Goal: Information Seeking & Learning: Learn about a topic

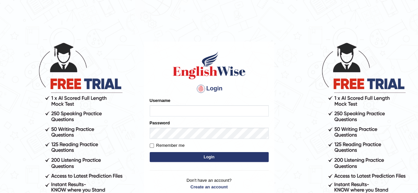
drag, startPoint x: 0, startPoint y: 0, endPoint x: 152, endPoint y: 109, distance: 187.4
click at [152, 109] on input "Username" at bounding box center [209, 110] width 119 height 11
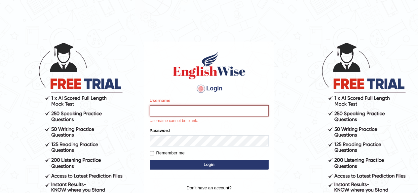
type input "[PERSON_NAME]"
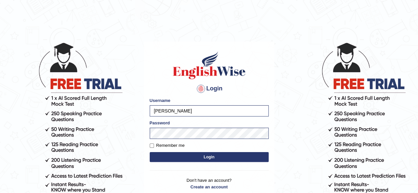
click at [197, 154] on button "Login" at bounding box center [209, 157] width 119 height 10
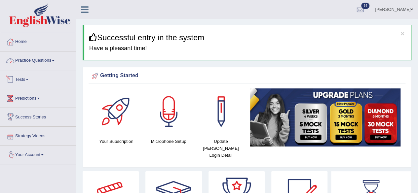
click at [30, 60] on link "Practice Questions" at bounding box center [37, 60] width 75 height 17
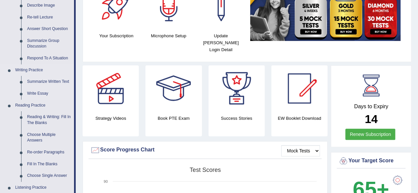
scroll to position [132, 0]
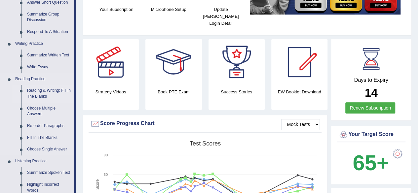
click at [38, 93] on link "Reading & Writing: Fill In The Blanks" at bounding box center [49, 94] width 50 height 18
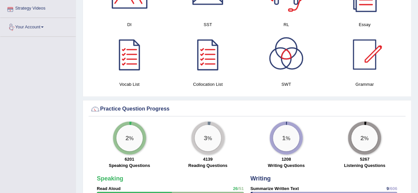
scroll to position [449, 0]
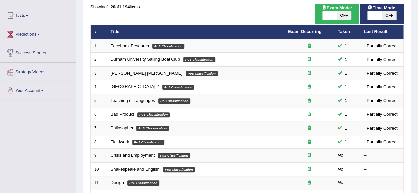
scroll to position [66, 0]
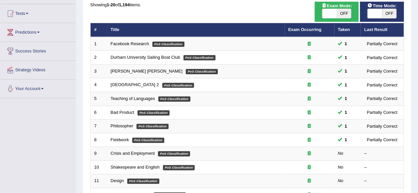
click at [343, 13] on span "OFF" at bounding box center [343, 13] width 15 height 9
checkbox input "true"
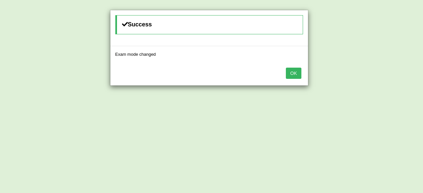
click at [291, 75] on button "OK" at bounding box center [293, 73] width 15 height 11
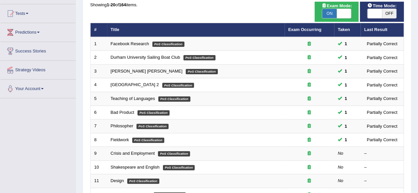
click at [388, 16] on span "OFF" at bounding box center [389, 13] width 15 height 9
checkbox input "true"
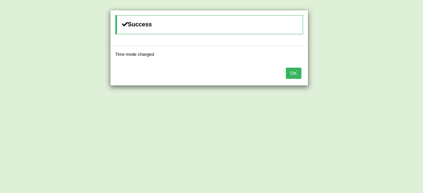
click at [300, 74] on button "OK" at bounding box center [293, 73] width 15 height 11
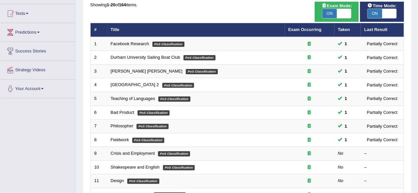
scroll to position [132, 0]
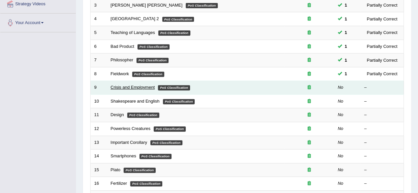
click at [138, 87] on link "Crisis and Employment" at bounding box center [133, 87] width 44 height 5
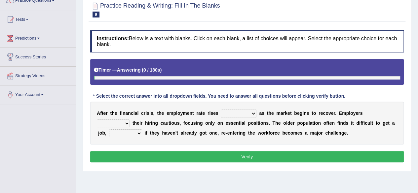
scroll to position [66, 0]
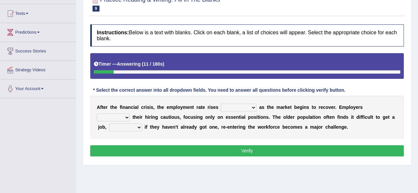
click at [250, 106] on select "normally conversely strenuously sharply" at bounding box center [239, 108] width 36 height 8
select select "normally"
click at [221, 104] on select "normally conversely strenuously sharply" at bounding box center [239, 108] width 36 height 8
click at [127, 116] on select "keeping kept keep are kept" at bounding box center [113, 118] width 33 height 8
select select "keep"
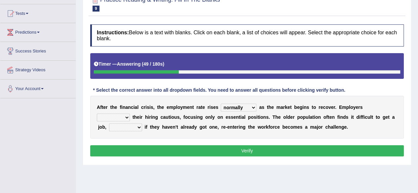
click at [97, 114] on select "keeping kept keep are kept" at bounding box center [113, 118] width 33 height 8
click at [139, 124] on select "although while then because" at bounding box center [125, 128] width 33 height 8
select select "although"
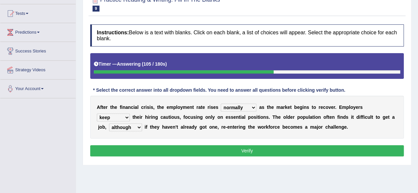
click at [109, 124] on select "although while then because" at bounding box center [125, 128] width 33 height 8
click at [134, 145] on button "Verify" at bounding box center [246, 150] width 313 height 11
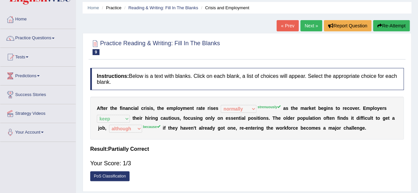
scroll to position [0, 0]
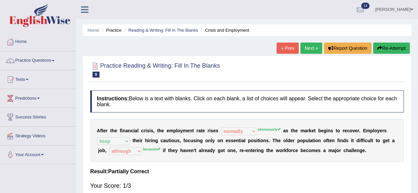
click at [309, 49] on link "Next »" at bounding box center [311, 48] width 22 height 11
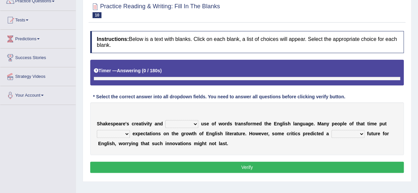
scroll to position [66, 0]
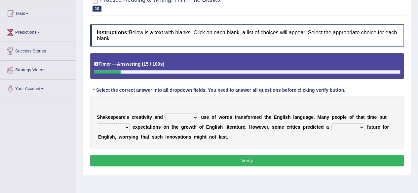
click at [192, 116] on select "idealized intensive fancied inventive" at bounding box center [181, 118] width 33 height 8
select select "idealized"
click at [165, 114] on select "idealized intensive fancied inventive" at bounding box center [181, 118] width 33 height 8
click at [128, 126] on select "wide much high more" at bounding box center [113, 128] width 33 height 8
select select "more"
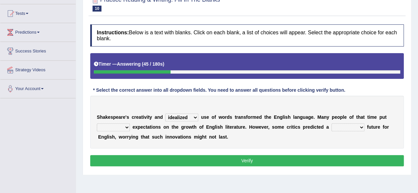
click at [97, 124] on select "wide much high more" at bounding box center [113, 128] width 33 height 8
click at [362, 127] on select "monetary promising irresistible daunting" at bounding box center [347, 128] width 33 height 8
select select "irresistible"
click at [331, 124] on select "monetary promising irresistible daunting" at bounding box center [347, 128] width 33 height 8
click at [294, 157] on button "Verify" at bounding box center [246, 160] width 313 height 11
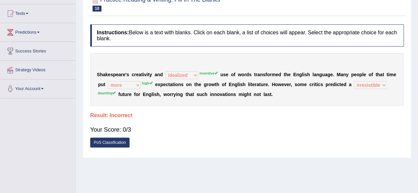
scroll to position [33, 0]
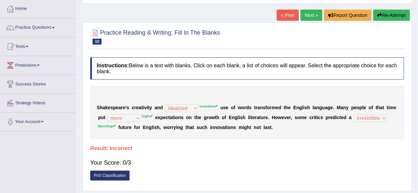
click at [306, 18] on link "Next »" at bounding box center [311, 15] width 22 height 11
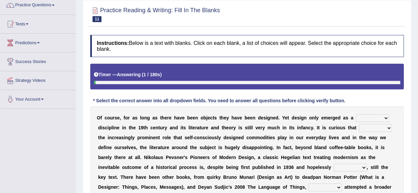
scroll to position [66, 0]
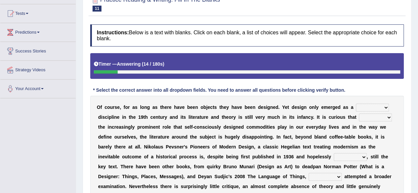
click at [386, 105] on select "bilateral ubiquitous foremost dedicated" at bounding box center [372, 108] width 33 height 8
select select "dedicated"
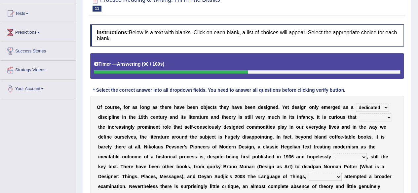
click at [356, 104] on select "bilateral ubiquitous foremost dedicated" at bounding box center [372, 108] width 33 height 8
click at [383, 117] on select "since despite within through" at bounding box center [375, 118] width 33 height 8
select select "despite"
click at [359, 114] on select "since despite within through" at bounding box center [375, 118] width 33 height 8
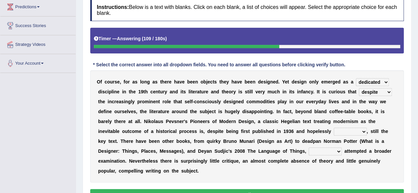
scroll to position [132, 0]
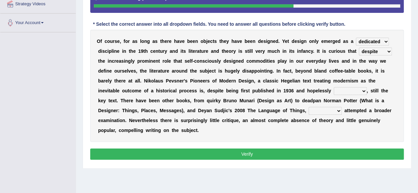
click at [362, 90] on select "dates dating date dated" at bounding box center [350, 91] width 33 height 8
select select "dated"
click at [334, 87] on select "dates dating date dated" at bounding box center [350, 91] width 33 height 8
click at [335, 110] on select "which then however as" at bounding box center [324, 111] width 33 height 8
select select "however"
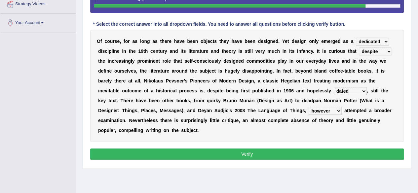
click at [308, 107] on select "which then however as" at bounding box center [324, 111] width 33 height 8
click at [298, 151] on button "Verify" at bounding box center [246, 154] width 313 height 11
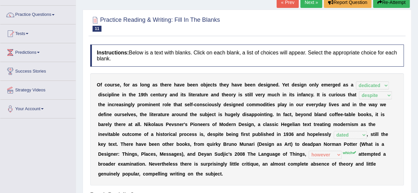
scroll to position [0, 0]
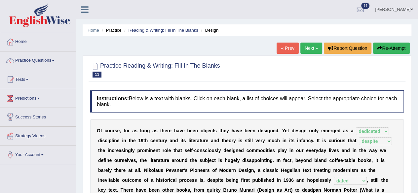
click at [310, 46] on link "Next »" at bounding box center [311, 48] width 22 height 11
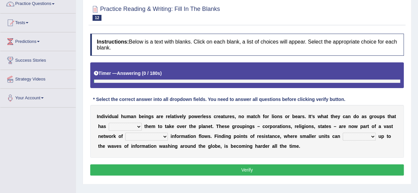
scroll to position [66, 0]
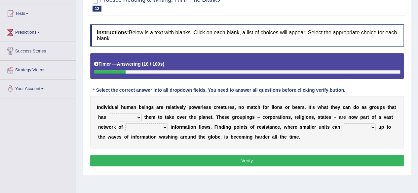
click at [131, 115] on select "enabled contended embodied conjured" at bounding box center [125, 118] width 33 height 8
select select "enabled"
click at [109, 114] on select "enabled contended embodied conjured" at bounding box center [125, 118] width 33 height 8
click at [163, 124] on select "interconnected overlapping fastened exploited" at bounding box center [146, 128] width 43 height 8
select select "interconnected"
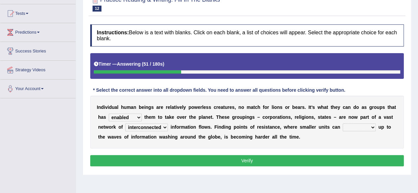
click at [125, 124] on select "interconnected overlapping fastened exploited" at bounding box center [146, 128] width 43 height 8
click at [369, 124] on select "stand raise hail pump" at bounding box center [358, 128] width 33 height 8
select select "stand"
click at [342, 124] on select "stand raise hail pump" at bounding box center [358, 128] width 33 height 8
click at [298, 161] on button "Verify" at bounding box center [246, 160] width 313 height 11
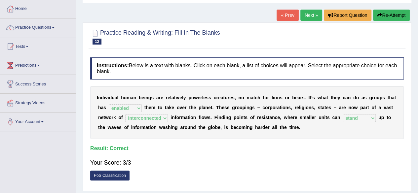
scroll to position [0, 0]
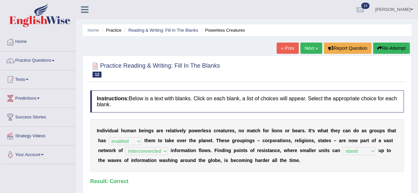
click at [315, 46] on link "Next »" at bounding box center [311, 48] width 22 height 11
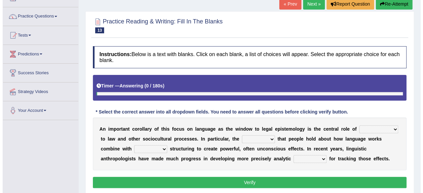
scroll to position [66, 0]
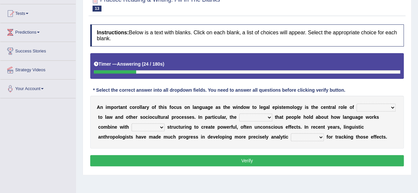
click at [390, 107] on select "discourse epoch dialect acquaintance" at bounding box center [375, 108] width 39 height 8
select select "acquaintance"
click at [356, 104] on select "discourse epoch dialect acquaintance" at bounding box center [375, 108] width 39 height 8
click at [269, 115] on select "deviation besmirch consent ideas" at bounding box center [255, 118] width 33 height 8
select select "ideas"
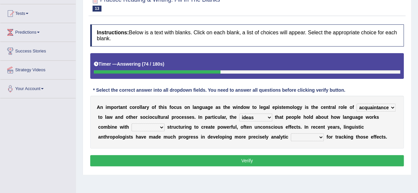
click at [239, 114] on select "deviation besmirch consent ideas" at bounding box center [255, 118] width 33 height 8
click at [161, 126] on select "mandatory linguistic legitimate customary" at bounding box center [147, 128] width 33 height 8
select select "legitimate"
click at [131, 124] on select "mandatory linguistic legitimate customary" at bounding box center [147, 128] width 33 height 8
click at [320, 138] on select "tools appetite albums stroke" at bounding box center [307, 137] width 33 height 8
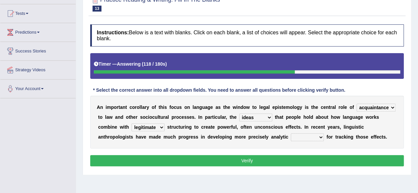
select select "tools"
click at [291, 133] on select "tools appetite albums stroke" at bounding box center [307, 137] width 33 height 8
click at [299, 160] on button "Verify" at bounding box center [246, 160] width 313 height 11
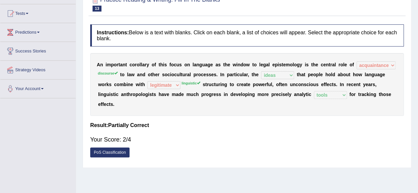
click at [119, 153] on link "PoS Classification" at bounding box center [109, 153] width 39 height 10
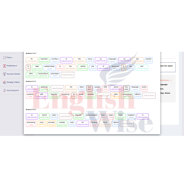
scroll to position [29, 0]
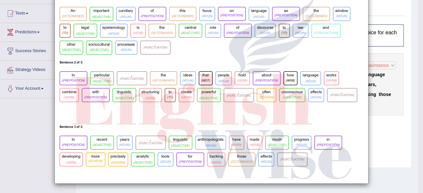
click at [374, 128] on div "×" at bounding box center [211, 82] width 423 height 203
click at [375, 125] on div "×" at bounding box center [211, 82] width 423 height 203
click at [379, 113] on div "×" at bounding box center [211, 82] width 423 height 203
click at [380, 108] on div "×" at bounding box center [211, 82] width 423 height 203
click at [0, 24] on div "×" at bounding box center [211, 82] width 423 height 203
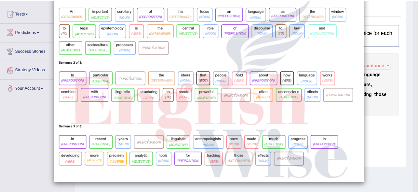
scroll to position [0, 0]
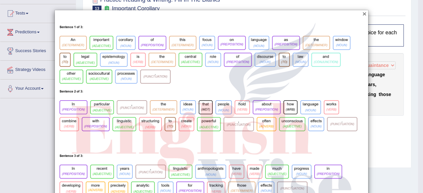
click at [362, 13] on button "×" at bounding box center [364, 13] width 4 height 7
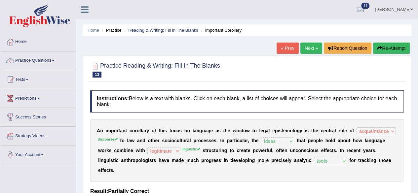
click at [304, 45] on link "Next »" at bounding box center [311, 48] width 22 height 11
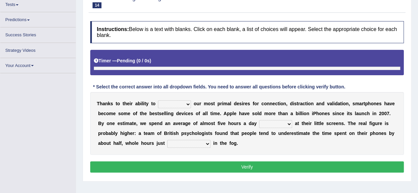
scroll to position [75, 0]
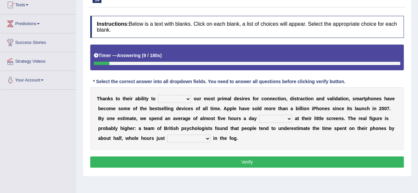
click at [187, 98] on select "hijack describe sharpen conserve" at bounding box center [174, 99] width 33 height 8
select select "describe"
click at [158, 95] on select "hijack describe sharpen conserve" at bounding box center [174, 99] width 33 height 8
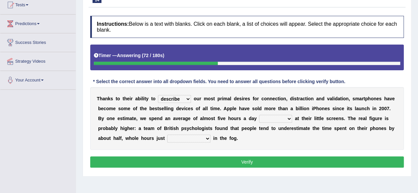
click at [287, 118] on select "watching waggling snoring staring" at bounding box center [275, 119] width 33 height 8
click at [259, 115] on select "watching waggling snoring staring" at bounding box center [275, 119] width 33 height 8
click at [287, 118] on select "watching waggling snoring staring" at bounding box center [275, 119] width 33 height 8
select select "staring"
click at [259, 115] on select "watching waggling snoring staring" at bounding box center [275, 119] width 33 height 8
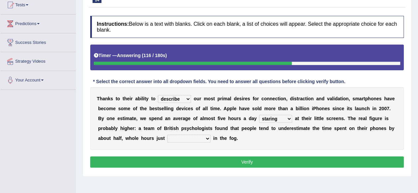
click at [206, 138] on select "has evaporated evaporating evaporate evaporates" at bounding box center [188, 139] width 43 height 8
select select "evaporating"
click at [167, 135] on select "has evaporated evaporating evaporate evaporates" at bounding box center [188, 139] width 43 height 8
click at [208, 138] on select "has evaporated evaporating evaporate evaporates" at bounding box center [188, 139] width 43 height 8
click at [228, 155] on div "Instructions: Below is a text with blanks. Click on each blank, a list of choic…" at bounding box center [246, 93] width 317 height 160
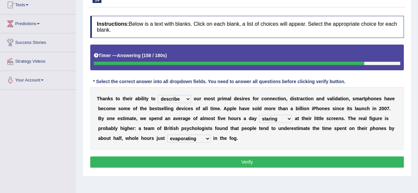
click at [227, 161] on button "Verify" at bounding box center [246, 162] width 313 height 11
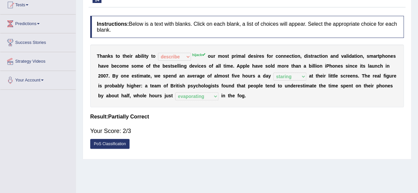
click at [126, 143] on link "PoS Classification" at bounding box center [109, 144] width 39 height 10
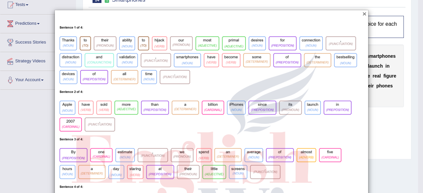
click at [362, 13] on button "×" at bounding box center [364, 13] width 4 height 7
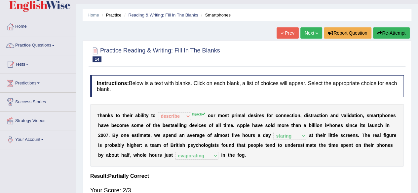
scroll to position [9, 0]
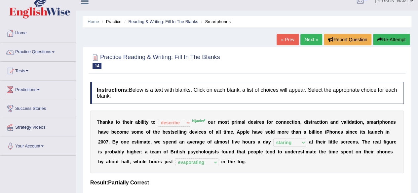
click at [307, 40] on link "Next »" at bounding box center [311, 39] width 22 height 11
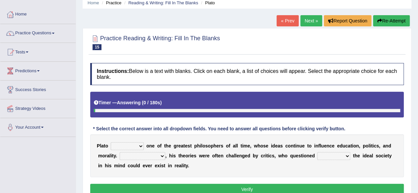
scroll to position [66, 0]
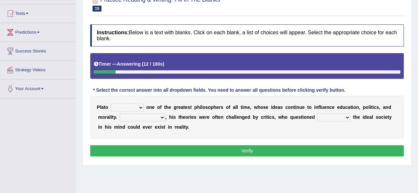
click at [140, 108] on select "keeps comes claims remains" at bounding box center [127, 108] width 33 height 8
select select "remains"
click at [111, 104] on select "keeps comes claims remains" at bounding box center [127, 108] width 33 height 8
click at [162, 118] on select "Notwithstanding So However Whatever" at bounding box center [143, 118] width 46 height 8
select select "However"
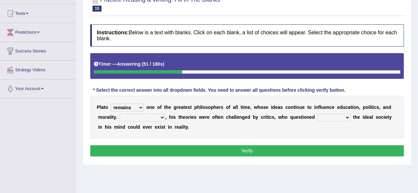
click at [120, 114] on select "Notwithstanding So However Whatever" at bounding box center [143, 118] width 46 height 8
click at [344, 121] on div "P l a t o keeps comes claims remains o n e o f t h e g r e a t e s t p h i l o …" at bounding box center [246, 117] width 313 height 43
click at [346, 117] on select "which what that whether" at bounding box center [333, 118] width 33 height 8
select select "that"
click at [317, 114] on select "which what that whether" at bounding box center [333, 118] width 33 height 8
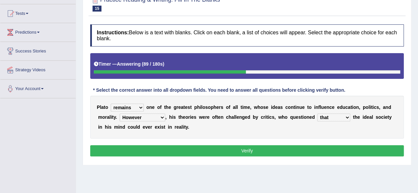
click at [313, 148] on button "Verify" at bounding box center [246, 150] width 313 height 11
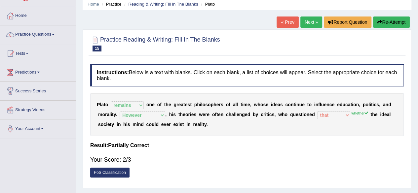
scroll to position [0, 0]
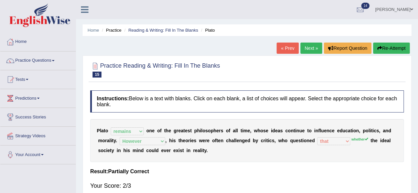
click at [307, 49] on link "Next »" at bounding box center [311, 48] width 22 height 11
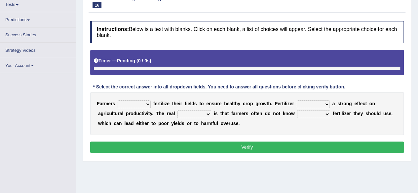
scroll to position [75, 0]
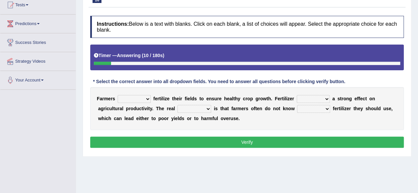
click at [147, 97] on select "must should need can" at bounding box center [134, 99] width 33 height 8
select select "should"
click at [118, 95] on select "must should need can" at bounding box center [134, 99] width 33 height 8
click at [325, 94] on div "F a r m e r s must should need can f e r t i l i z e t h e i r f i e l d s t o …" at bounding box center [246, 108] width 313 height 43
click at [325, 99] on select "has had have having" at bounding box center [313, 99] width 33 height 8
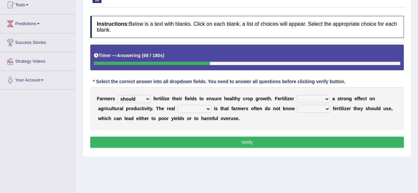
select select "have"
click at [297, 95] on select "has had have having" at bounding box center [313, 99] width 33 height 8
click at [209, 103] on div "F a r m e r s must should need can f e r t i l i z e t h e i r f i e l d s t o …" at bounding box center [246, 108] width 313 height 43
drag, startPoint x: 206, startPoint y: 103, endPoint x: 211, endPoint y: 114, distance: 11.7
click at [207, 106] on div "F a r m e r s must should need can f e r t i l i z e t h e i r f i e l d s t o …" at bounding box center [246, 108] width 313 height 43
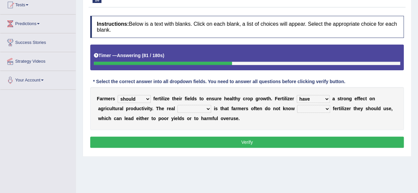
click at [209, 107] on select "problem question conclusion answer" at bounding box center [194, 109] width 34 height 8
click at [325, 105] on select "how much how many however so much" at bounding box center [313, 109] width 33 height 8
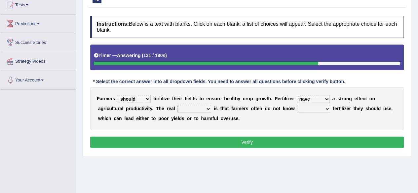
select select "how many"
click at [297, 105] on select "how much how many however so much" at bounding box center [313, 109] width 33 height 8
click at [207, 105] on select "problem question conclusion answer" at bounding box center [194, 109] width 34 height 8
select select "problem"
click at [177, 105] on select "problem question conclusion answer" at bounding box center [194, 109] width 34 height 8
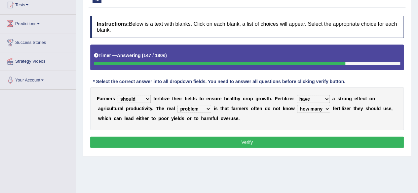
click at [325, 97] on select "has had have having" at bounding box center [313, 99] width 33 height 8
click at [297, 95] on select "has had have having" at bounding box center [313, 99] width 33 height 8
click at [145, 98] on select "must should need can" at bounding box center [134, 99] width 33 height 8
click at [183, 151] on div "Instructions: Below is a text with blanks. Click on each blank, a list of choic…" at bounding box center [246, 83] width 317 height 141
click at [233, 138] on button "Verify" at bounding box center [246, 142] width 313 height 11
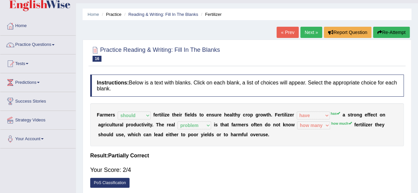
scroll to position [0, 0]
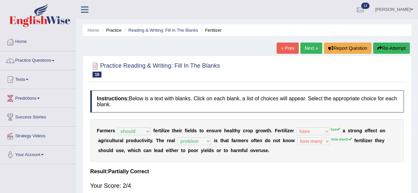
click at [311, 45] on link "Next »" at bounding box center [311, 48] width 22 height 11
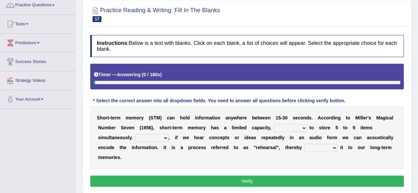
scroll to position [66, 0]
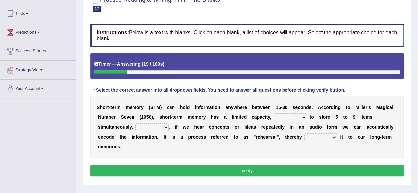
click at [305, 116] on select "being able is able be able unable" at bounding box center [290, 118] width 33 height 8
select select "be able"
click at [274, 114] on select "being able is able be able unable" at bounding box center [290, 118] width 33 height 8
click at [166, 125] on select "However So Moreover Therefore" at bounding box center [151, 128] width 33 height 8
select select "Moreover"
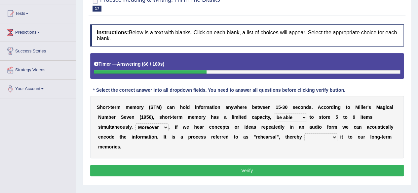
click at [135, 124] on select "However So Moreover Therefore" at bounding box center [151, 128] width 33 height 8
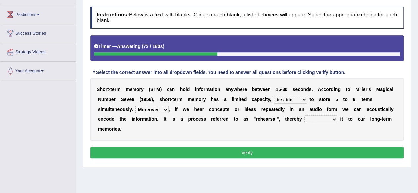
scroll to position [99, 0]
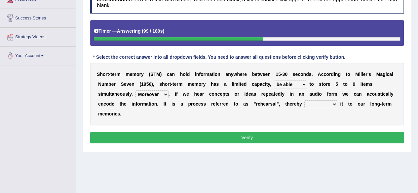
click at [336, 100] on select "commit commits commiting commited" at bounding box center [320, 104] width 33 height 8
click at [304, 100] on select "commit commits commiting commited" at bounding box center [320, 104] width 33 height 8
click at [330, 104] on select "commit commits commiting commited" at bounding box center [320, 104] width 33 height 8
select select "commited"
click at [304, 100] on select "commit commits commiting commited" at bounding box center [320, 104] width 33 height 8
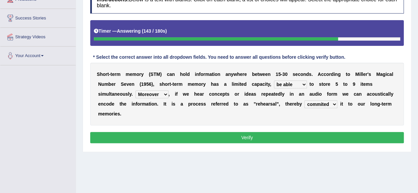
click at [313, 137] on button "Verify" at bounding box center [246, 137] width 313 height 11
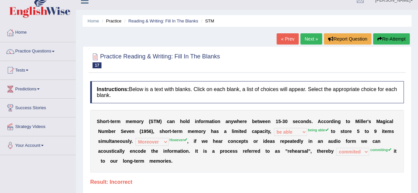
scroll to position [0, 0]
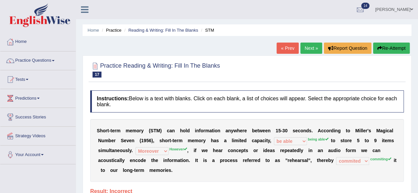
click at [306, 50] on link "Next »" at bounding box center [311, 48] width 22 height 11
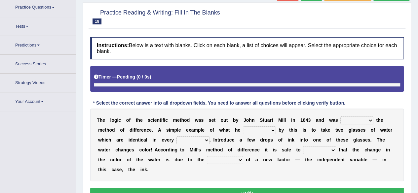
scroll to position [75, 0]
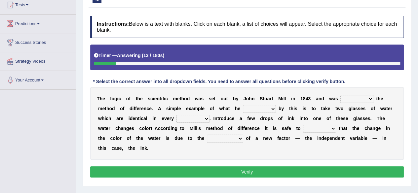
click at [370, 99] on select "pointed claimed demanded named" at bounding box center [356, 99] width 33 height 8
select select "pointed"
click at [340, 95] on select "pointed claimed demanded named" at bounding box center [356, 99] width 33 height 8
click at [268, 107] on select "capped charged found meant" at bounding box center [259, 109] width 33 height 8
select select "found"
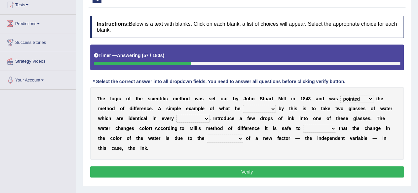
click at [243, 105] on select "capped charged found meant" at bounding box center [259, 109] width 33 height 8
click at [205, 118] on select "thought identity measure respect" at bounding box center [192, 119] width 33 height 8
select select "identity"
click at [176, 115] on select "thought identity measure respect" at bounding box center [192, 119] width 33 height 8
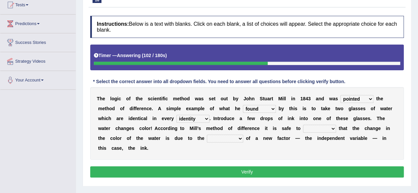
click at [335, 128] on select "assume discuss prefer acclaim" at bounding box center [319, 129] width 33 height 8
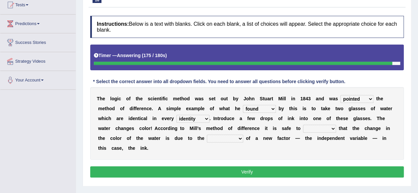
select select "assume"
click at [303, 125] on select "assume discuss prefer acclaim" at bounding box center [319, 129] width 33 height 8
click at [239, 138] on select "introduction magnitude preparation purification" at bounding box center [225, 139] width 36 height 8
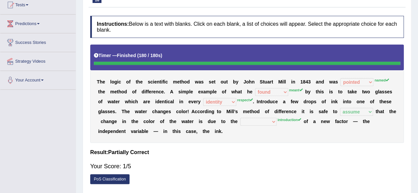
scroll to position [42, 0]
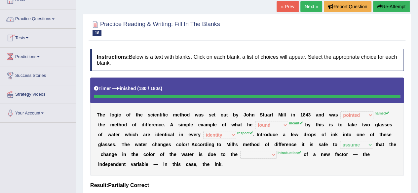
click at [38, 18] on link "Practice Questions" at bounding box center [37, 18] width 75 height 17
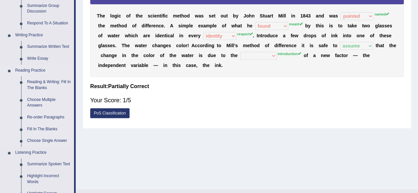
scroll to position [174, 0]
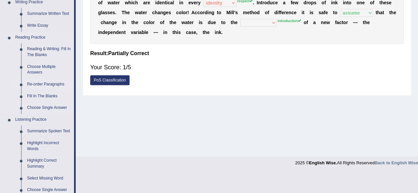
click at [46, 84] on link "Re-order Paragraphs" at bounding box center [49, 85] width 50 height 12
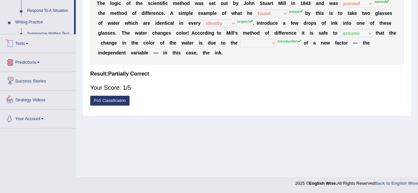
scroll to position [322, 0]
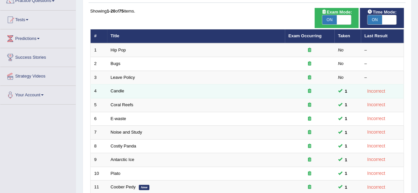
scroll to position [33, 0]
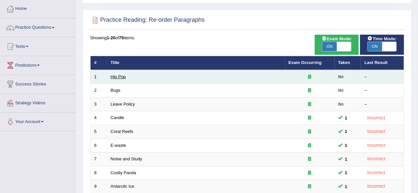
click at [123, 74] on link "Hip Pop" at bounding box center [118, 76] width 15 height 5
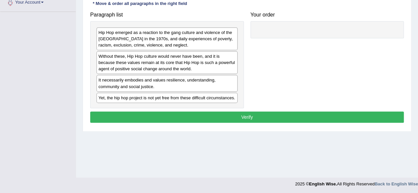
scroll to position [153, 0]
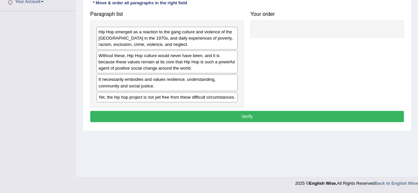
click at [112, 49] on div "Hip Hop emerged as a reaction to the gang culture and violence of the [GEOGRAPH…" at bounding box center [167, 63] width 154 height 87
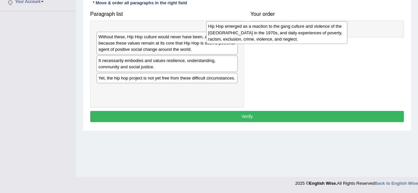
drag, startPoint x: 127, startPoint y: 37, endPoint x: 262, endPoint y: 31, distance: 134.5
click at [257, 31] on div "Hip Hop emerged as a reaction to the gang culture and violence of the [GEOGRAPH…" at bounding box center [276, 32] width 141 height 23
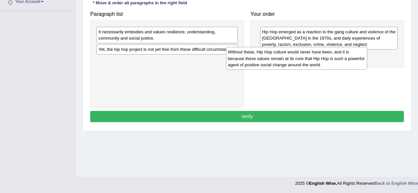
drag, startPoint x: 168, startPoint y: 41, endPoint x: 303, endPoint y: 65, distance: 136.8
click at [303, 65] on div "Without these, Hip Hop culture would never have been, and it is because these v…" at bounding box center [296, 58] width 141 height 23
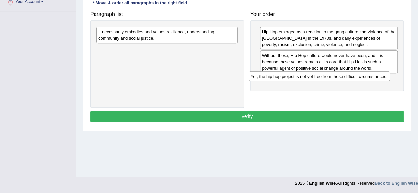
drag, startPoint x: 174, startPoint y: 46, endPoint x: 327, endPoint y: 70, distance: 154.8
click at [327, 72] on div "Yet, the hip hop project is not yet free from these difficult circumstances." at bounding box center [319, 76] width 141 height 10
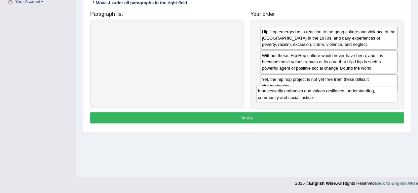
drag, startPoint x: 198, startPoint y: 33, endPoint x: 358, endPoint y: 93, distance: 170.3
click at [358, 93] on div "It necessarily embodies and values resilience, understanding, community and soc…" at bounding box center [326, 94] width 141 height 17
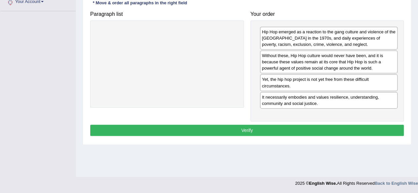
click at [300, 125] on button "Verify" at bounding box center [246, 130] width 313 height 11
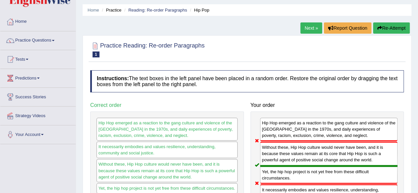
scroll to position [0, 0]
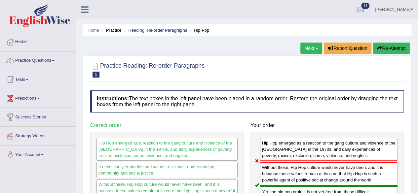
click at [300, 48] on link "Next »" at bounding box center [311, 48] width 22 height 11
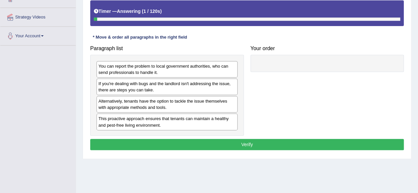
scroll to position [132, 0]
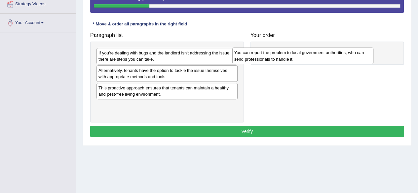
drag, startPoint x: 111, startPoint y: 60, endPoint x: 247, endPoint y: 60, distance: 136.1
click at [247, 60] on div "You can report the problem to local government authorities, who can send profes…" at bounding box center [302, 56] width 141 height 17
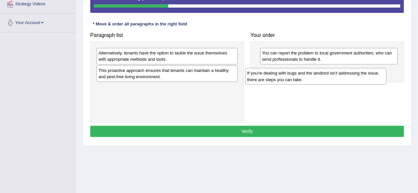
drag, startPoint x: 152, startPoint y: 60, endPoint x: 304, endPoint y: 78, distance: 153.9
click at [304, 78] on div "If you're dealing with bugs and the landlord isn't addressing the issue, there …" at bounding box center [315, 76] width 141 height 17
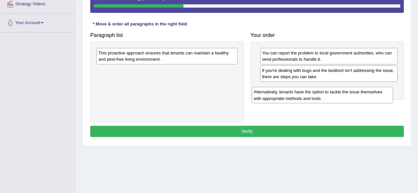
drag, startPoint x: 181, startPoint y: 59, endPoint x: 337, endPoint y: 95, distance: 160.8
click at [337, 95] on div "Alternatively, tenants have the option to tackle the issue themselves with appr…" at bounding box center [322, 95] width 141 height 17
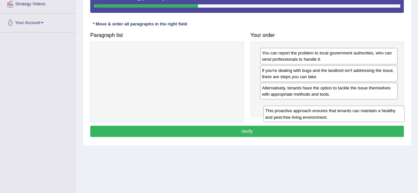
drag, startPoint x: 178, startPoint y: 55, endPoint x: 346, endPoint y: 107, distance: 176.1
click at [346, 109] on div "This proactive approach ensures that tenants can maintain a healthy and pest-fr…" at bounding box center [333, 114] width 141 height 17
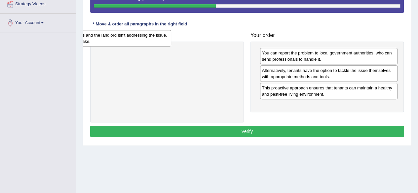
drag, startPoint x: 322, startPoint y: 78, endPoint x: 96, endPoint y: 43, distance: 229.2
click at [96, 43] on div "If you're dealing with bugs and the landlord isn't addressing the issue, there …" at bounding box center [102, 38] width 138 height 17
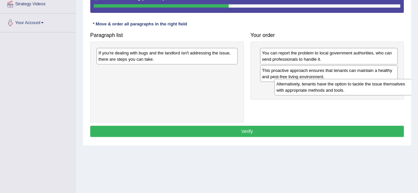
drag, startPoint x: 308, startPoint y: 78, endPoint x: 321, endPoint y: 91, distance: 19.2
click at [321, 91] on div "Alternatively, tenants have the option to tackle the issue themselves with appr…" at bounding box center [343, 87] width 138 height 17
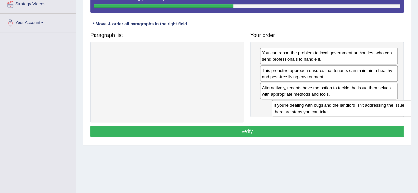
drag, startPoint x: 210, startPoint y: 55, endPoint x: 389, endPoint y: 101, distance: 185.3
click at [389, 103] on div "If you're dealing with bugs and the landlord isn't addressing the issue, there …" at bounding box center [341, 108] width 141 height 17
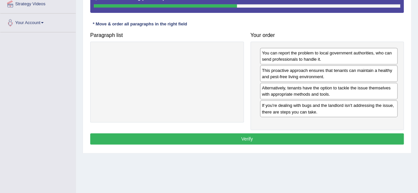
click at [324, 139] on button "Verify" at bounding box center [246, 138] width 313 height 11
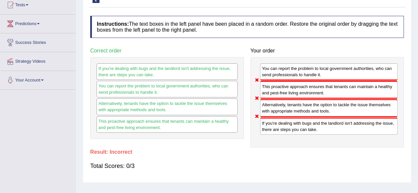
scroll to position [0, 0]
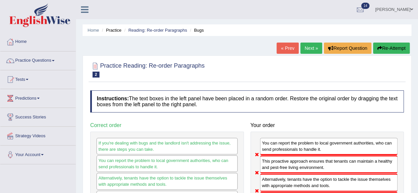
click at [307, 49] on link "Next »" at bounding box center [311, 48] width 22 height 11
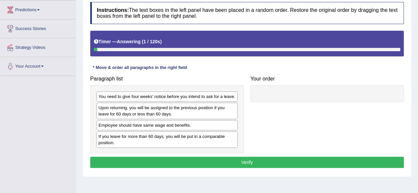
scroll to position [99, 0]
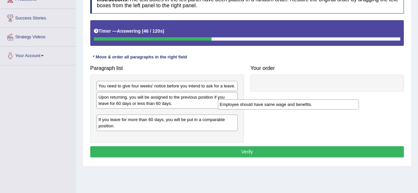
drag, startPoint x: 172, startPoint y: 115, endPoint x: 303, endPoint y: 91, distance: 133.6
click at [300, 99] on div "Employee should have same wage and benefits." at bounding box center [288, 104] width 141 height 10
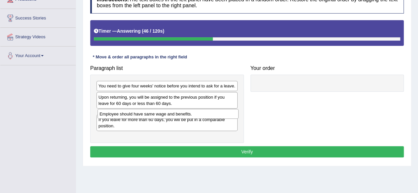
click at [313, 83] on div at bounding box center [327, 83] width 154 height 17
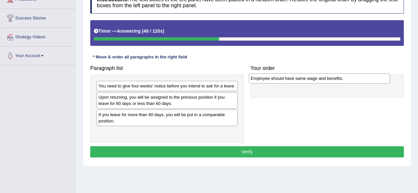
drag, startPoint x: 141, startPoint y: 113, endPoint x: 294, endPoint y: 77, distance: 156.9
click at [294, 77] on div "Employee should have same wage and benefits." at bounding box center [319, 78] width 141 height 10
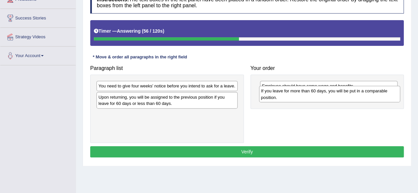
drag, startPoint x: 146, startPoint y: 116, endPoint x: 308, endPoint y: 93, distance: 164.1
click at [308, 93] on div "If you leave for more than 60 days, you will be put in a comparable position." at bounding box center [329, 94] width 141 height 17
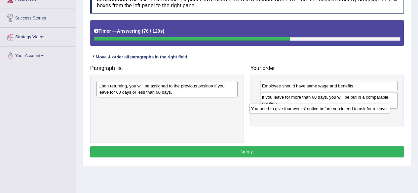
drag, startPoint x: 205, startPoint y: 89, endPoint x: 358, endPoint y: 112, distance: 154.3
click at [358, 112] on div "You need to give four weeks' notice before you intend to ask for a leave." at bounding box center [319, 109] width 141 height 10
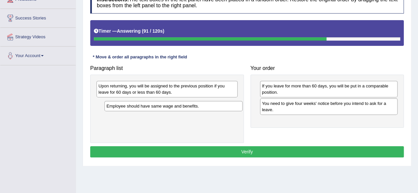
drag, startPoint x: 318, startPoint y: 87, endPoint x: 140, endPoint y: 111, distance: 179.3
click at [143, 111] on div "Employee should have same wage and benefits." at bounding box center [173, 106] width 138 height 10
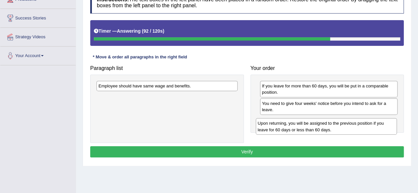
drag, startPoint x: 141, startPoint y: 89, endPoint x: 302, endPoint y: 121, distance: 164.2
click at [302, 121] on div "Upon returning, you will be assigned to the previous position if you leave for …" at bounding box center [326, 126] width 141 height 17
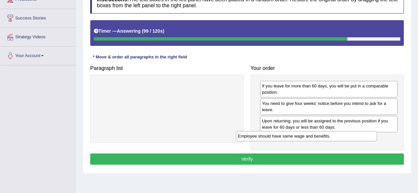
drag, startPoint x: 190, startPoint y: 85, endPoint x: 334, endPoint y: 133, distance: 151.2
click at [334, 133] on div "Employee should have same wage and benefits." at bounding box center [306, 136] width 141 height 10
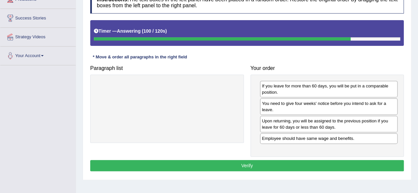
click at [287, 163] on button "Verify" at bounding box center [246, 165] width 313 height 11
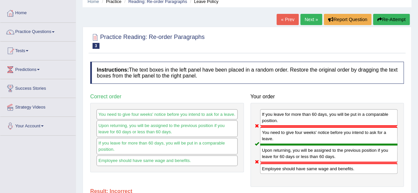
scroll to position [0, 0]
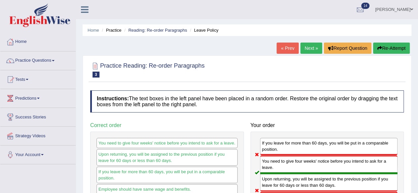
click at [312, 46] on link "Next »" at bounding box center [311, 48] width 22 height 11
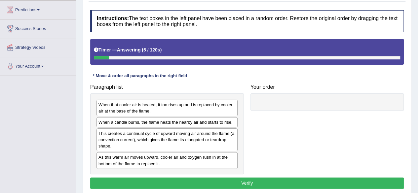
scroll to position [99, 0]
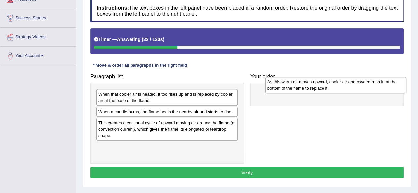
drag, startPoint x: 131, startPoint y: 153, endPoint x: 300, endPoint y: 88, distance: 180.0
click at [300, 88] on div "As this warm air moves upward, cooler air and oxygen rush in at the bottom of t…" at bounding box center [335, 85] width 141 height 17
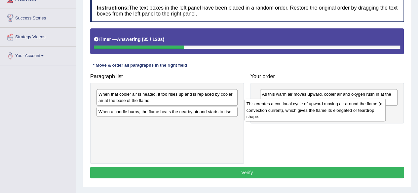
drag, startPoint x: 152, startPoint y: 132, endPoint x: 300, endPoint y: 113, distance: 149.9
click at [300, 114] on div "This creates a continual cycle of upward moving air around the flame (a convect…" at bounding box center [314, 110] width 141 height 23
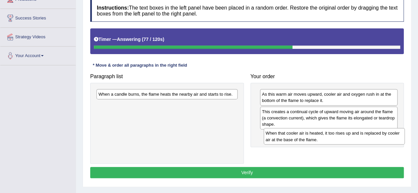
drag, startPoint x: 153, startPoint y: 97, endPoint x: 313, endPoint y: 131, distance: 164.0
click at [316, 133] on div "When that cooler air is heated, it too rises up and is replaced by cooler air a…" at bounding box center [334, 136] width 141 height 17
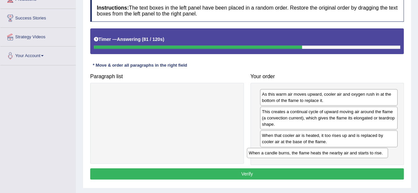
drag, startPoint x: 163, startPoint y: 94, endPoint x: 317, endPoint y: 153, distance: 164.6
click at [314, 154] on div "When a candle burns, the flame heats the nearby air and starts to rise." at bounding box center [317, 153] width 141 height 10
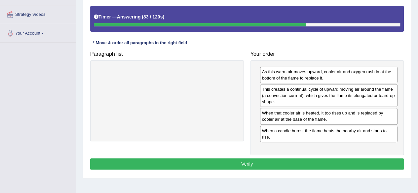
scroll to position [132, 0]
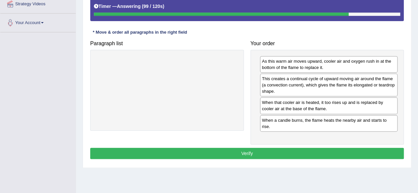
click at [300, 148] on button "Verify" at bounding box center [246, 153] width 313 height 11
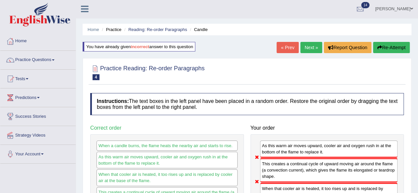
scroll to position [0, 0]
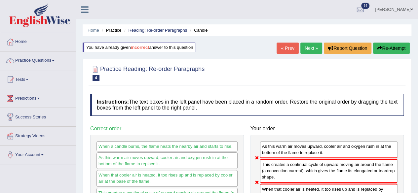
click at [308, 47] on link "Next »" at bounding box center [311, 48] width 22 height 11
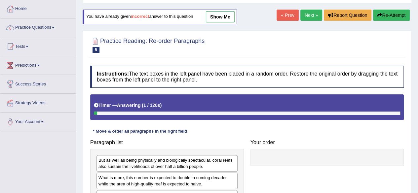
scroll to position [99, 0]
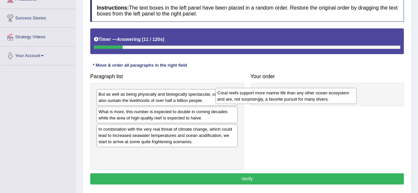
drag, startPoint x: 207, startPoint y: 132, endPoint x: 328, endPoint y: 94, distance: 126.6
click at [328, 94] on div "Coral reefs support more marine life than any other ocean ecosystem and are, no…" at bounding box center [285, 96] width 141 height 17
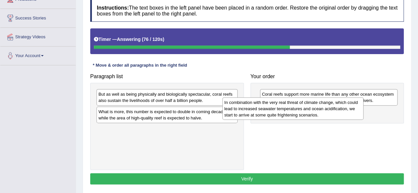
drag, startPoint x: 178, startPoint y: 142, endPoint x: 314, endPoint y: 116, distance: 138.5
click at [314, 116] on div "In combination with the very real threat of climate change, which could lead to…" at bounding box center [292, 108] width 141 height 23
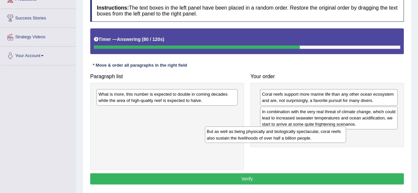
drag, startPoint x: 217, startPoint y: 99, endPoint x: 326, endPoint y: 136, distance: 115.4
click at [326, 136] on div "But as well as being physically and biologically spectacular, coral reefs also …" at bounding box center [275, 134] width 141 height 17
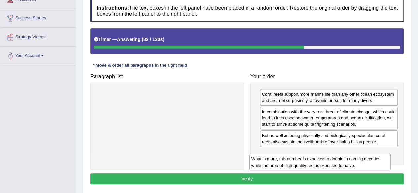
drag, startPoint x: 218, startPoint y: 101, endPoint x: 372, endPoint y: 160, distance: 164.5
click at [372, 161] on div "What is more, this number is expected to double in coming decades while the are…" at bounding box center [319, 162] width 141 height 17
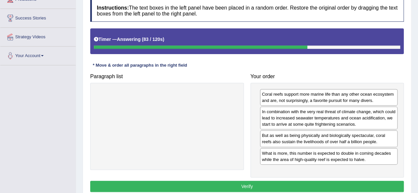
click at [308, 184] on button "Verify" at bounding box center [246, 186] width 313 height 11
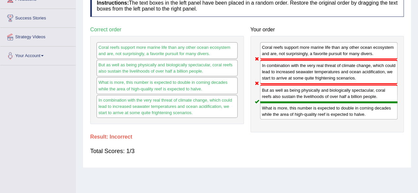
scroll to position [33, 0]
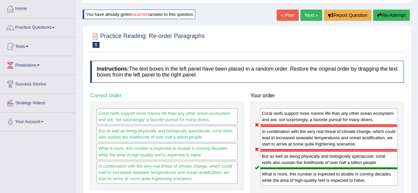
click at [310, 16] on link "Next »" at bounding box center [311, 15] width 22 height 11
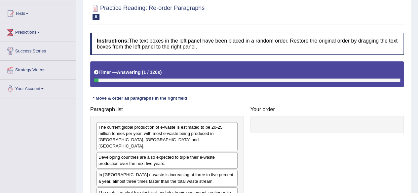
scroll to position [153, 0]
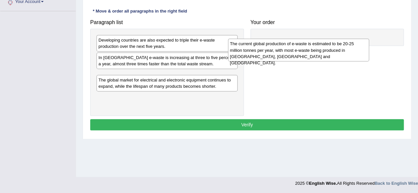
drag, startPoint x: 156, startPoint y: 52, endPoint x: 287, endPoint y: 52, distance: 131.4
click at [287, 55] on div "The current global production of e-waste is estimated to be 20-25 million tonne…" at bounding box center [298, 50] width 141 height 23
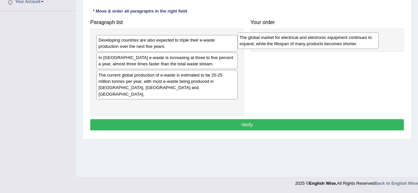
drag, startPoint x: 139, startPoint y: 103, endPoint x: 284, endPoint y: 40, distance: 157.8
click at [284, 40] on div "The global market for electrical and electronic equipment continues to expand, …" at bounding box center [307, 40] width 141 height 17
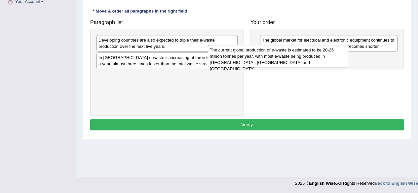
drag, startPoint x: 165, startPoint y: 81, endPoint x: 304, endPoint y: 62, distance: 139.6
click at [304, 62] on div "The current global production of e-waste is estimated to be 20-25 million tonne…" at bounding box center [278, 56] width 141 height 23
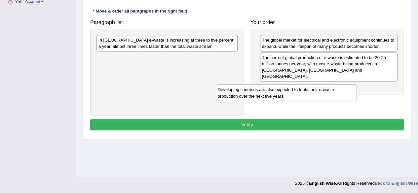
drag, startPoint x: 174, startPoint y: 45, endPoint x: 310, endPoint y: 86, distance: 142.6
click at [310, 87] on div "Developing countries are also expected to triple their e-waste production over …" at bounding box center [286, 93] width 141 height 17
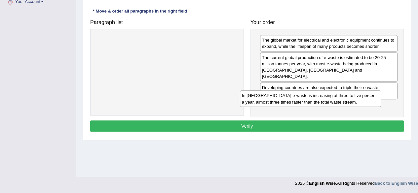
drag, startPoint x: 175, startPoint y: 42, endPoint x: 318, endPoint y: 98, distance: 153.9
click at [318, 98] on div "In Europe e-waste is increasing at three to five percent a year, almost three t…" at bounding box center [310, 98] width 141 height 17
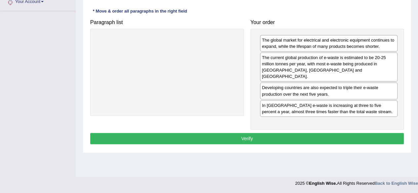
click at [286, 133] on button "Verify" at bounding box center [246, 138] width 313 height 11
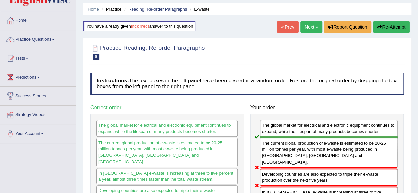
scroll to position [0, 0]
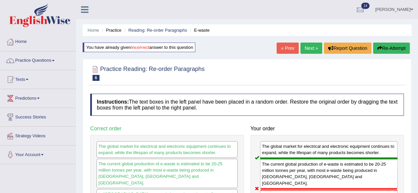
click at [308, 50] on link "Next »" at bounding box center [311, 48] width 22 height 11
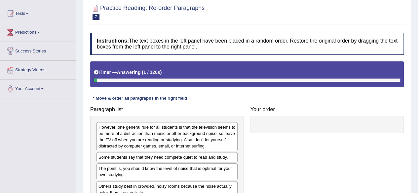
scroll to position [99, 0]
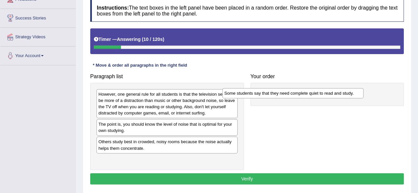
drag, startPoint x: 202, startPoint y: 124, endPoint x: 329, endPoint y: 90, distance: 131.1
click at [329, 92] on div "Some students say that they need complete quiet to read and study." at bounding box center [292, 93] width 141 height 10
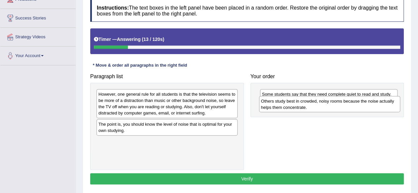
drag, startPoint x: 192, startPoint y: 146, endPoint x: 354, endPoint y: 105, distance: 167.4
click at [354, 105] on div "Others study best in crowded, noisy rooms because the noise actually helps them…" at bounding box center [329, 104] width 141 height 17
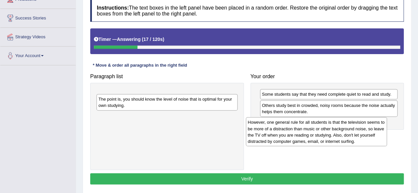
drag, startPoint x: 216, startPoint y: 109, endPoint x: 367, endPoint y: 134, distance: 152.8
click at [365, 136] on div "However, one general rule for all students is that the television seems to be m…" at bounding box center [316, 131] width 141 height 29
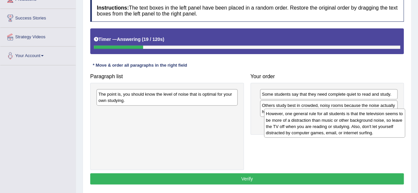
drag, startPoint x: 217, startPoint y: 106, endPoint x: 384, endPoint y: 125, distance: 168.2
click at [384, 125] on div "However, one general rule for all students is that the television seems to be m…" at bounding box center [334, 123] width 141 height 29
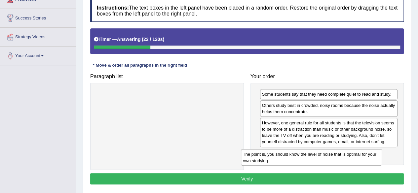
drag, startPoint x: 216, startPoint y: 99, endPoint x: 364, endPoint y: 158, distance: 159.0
click at [363, 158] on div "The point is, you should know the level of noise that is optimal for your own s…" at bounding box center [311, 157] width 141 height 17
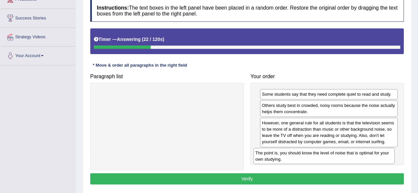
click at [364, 158] on div "The point is, you should know the level of noise that is optimal for your own s…" at bounding box center [323, 156] width 141 height 17
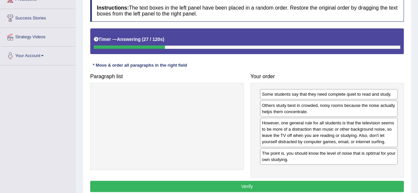
click at [316, 181] on button "Verify" at bounding box center [246, 186] width 313 height 11
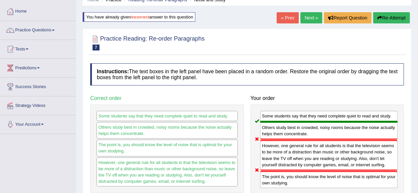
scroll to position [0, 0]
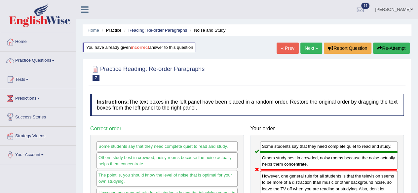
click at [311, 49] on link "Next »" at bounding box center [311, 48] width 22 height 11
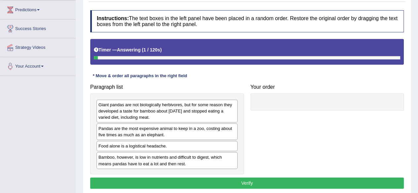
scroll to position [99, 0]
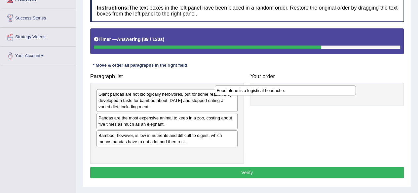
drag, startPoint x: 201, startPoint y: 135, endPoint x: 319, endPoint y: 91, distance: 126.3
click at [319, 91] on div "Food alone is a logistical headache." at bounding box center [285, 91] width 141 height 10
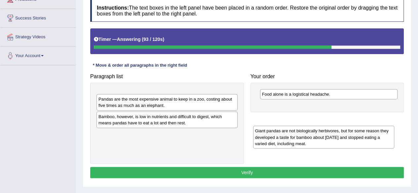
drag, startPoint x: 210, startPoint y: 104, endPoint x: 369, endPoint y: 137, distance: 162.0
click at [368, 140] on div "Giant pandas are not biologically herbivores, but for some reason they develope…" at bounding box center [323, 137] width 141 height 23
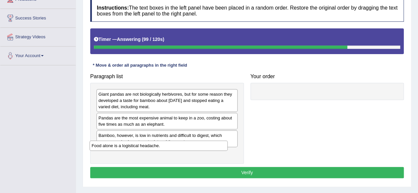
drag, startPoint x: 292, startPoint y: 98, endPoint x: 109, endPoint y: 145, distance: 189.3
click at [111, 148] on div "Food alone is a logistical headache." at bounding box center [158, 146] width 138 height 10
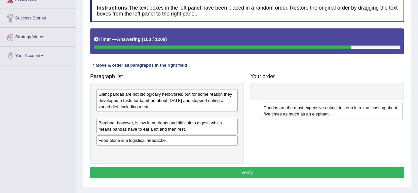
drag, startPoint x: 135, startPoint y: 125, endPoint x: 318, endPoint y: 103, distance: 184.3
click at [310, 109] on div "Pandas are the most expensive animal to keep in a zoo, costing about five times…" at bounding box center [332, 111] width 141 height 17
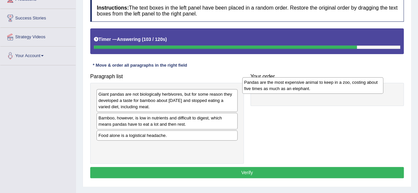
drag, startPoint x: 175, startPoint y: 122, endPoint x: 321, endPoint y: 86, distance: 150.6
click at [321, 86] on div "Pandas are the most expensive animal to keep in a zoo, costing about five times…" at bounding box center [312, 85] width 141 height 17
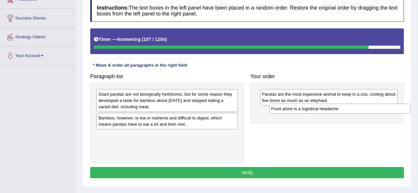
drag, startPoint x: 200, startPoint y: 135, endPoint x: 373, endPoint y: 109, distance: 174.7
click at [373, 109] on div "Food alone is a logistical headache." at bounding box center [339, 109] width 141 height 10
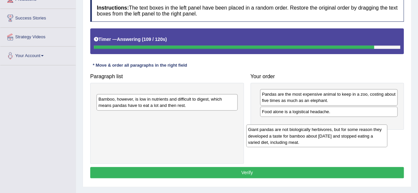
drag, startPoint x: 217, startPoint y: 98, endPoint x: 370, endPoint y: 126, distance: 155.8
click at [368, 131] on div "Giant pandas are not biologically herbivores, but for some reason they develope…" at bounding box center [316, 135] width 141 height 23
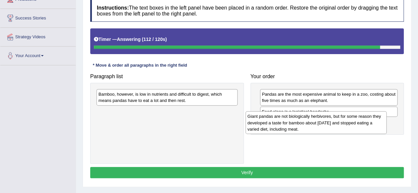
drag, startPoint x: 223, startPoint y: 102, endPoint x: 371, endPoint y: 123, distance: 150.3
click at [371, 124] on div "Giant pandas are not biologically herbivores, but for some reason they develope…" at bounding box center [315, 122] width 141 height 23
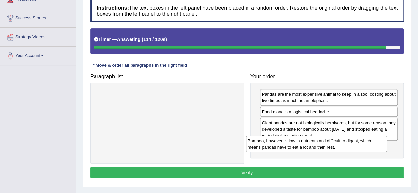
drag, startPoint x: 208, startPoint y: 93, endPoint x: 362, endPoint y: 135, distance: 159.3
click at [361, 137] on div "Bamboo, however, is low in nutrients and difficult to digest, which means panda…" at bounding box center [316, 144] width 141 height 17
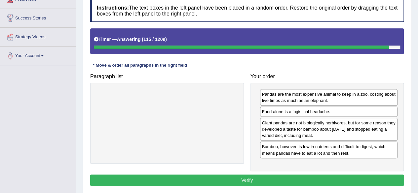
click at [336, 175] on button "Verify" at bounding box center [246, 180] width 313 height 11
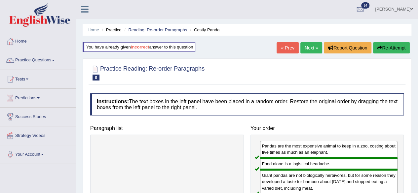
scroll to position [0, 0]
click at [313, 49] on link "Next »" at bounding box center [311, 48] width 22 height 11
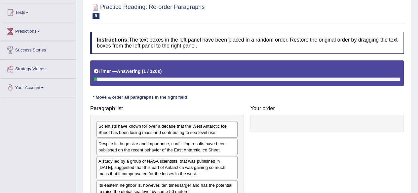
scroll to position [99, 0]
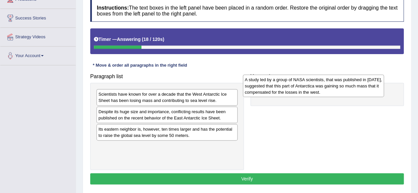
drag, startPoint x: 201, startPoint y: 140, endPoint x: 349, endPoint y: 88, distance: 156.3
click at [348, 89] on div "A study led by a group of NASA scientists, that was published in [DATE], sugges…" at bounding box center [313, 86] width 141 height 23
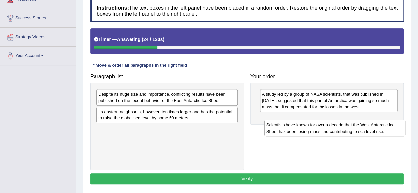
drag, startPoint x: 178, startPoint y: 100, endPoint x: 351, endPoint y: 120, distance: 174.2
click at [351, 123] on div "Scientists have known for over a decade that the West Antarctic Ice Sheet has b…" at bounding box center [334, 128] width 141 height 17
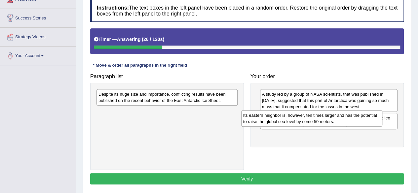
drag, startPoint x: 178, startPoint y: 117, endPoint x: 324, endPoint y: 119, distance: 145.6
click at [323, 119] on div "Its eastern neighbor is, however, ten times larger and has the potential to rai…" at bounding box center [311, 118] width 141 height 17
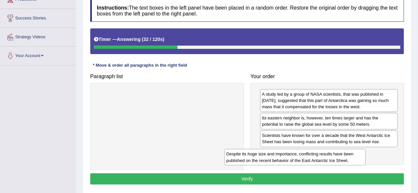
drag, startPoint x: 223, startPoint y: 100, endPoint x: 373, endPoint y: 158, distance: 161.1
click at [365, 158] on div "Despite its huge size and importance, conflicting results have been published o…" at bounding box center [294, 157] width 141 height 17
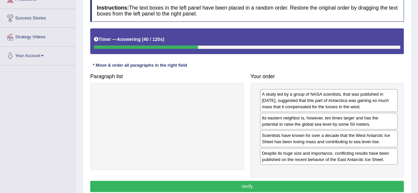
click at [291, 181] on button "Verify" at bounding box center [246, 186] width 313 height 11
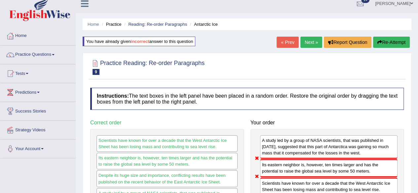
scroll to position [0, 0]
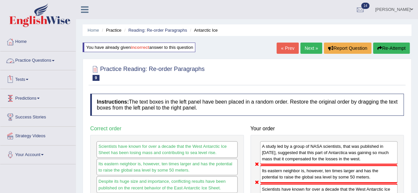
click at [53, 60] on link "Practice Questions" at bounding box center [37, 60] width 75 height 17
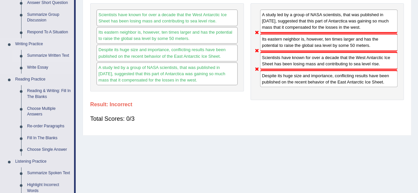
scroll to position [132, 0]
click at [33, 138] on link "Fill In The Blanks" at bounding box center [49, 138] width 50 height 12
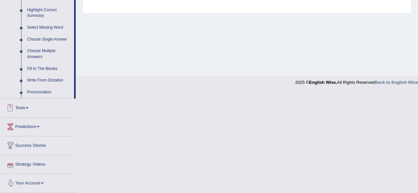
scroll to position [253, 0]
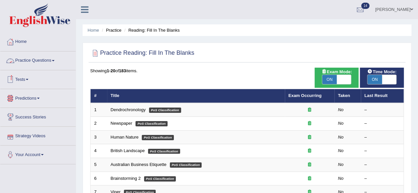
click at [25, 62] on link "Practice Questions" at bounding box center [37, 60] width 75 height 17
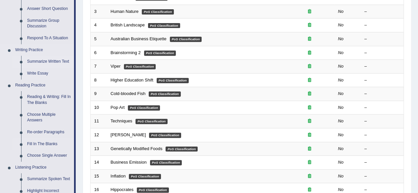
scroll to position [132, 0]
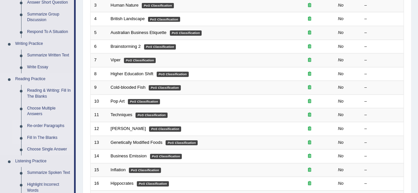
click at [40, 127] on link "Re-order Paragraphs" at bounding box center [49, 126] width 50 height 12
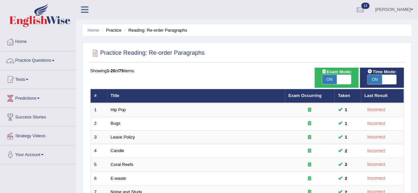
click at [33, 63] on link "Practice Questions" at bounding box center [37, 60] width 75 height 17
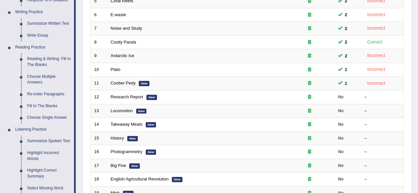
scroll to position [198, 0]
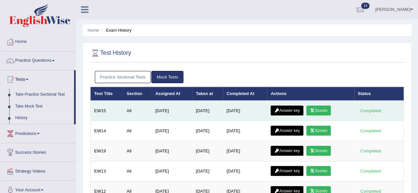
click at [316, 112] on link "Scores" at bounding box center [318, 111] width 24 height 10
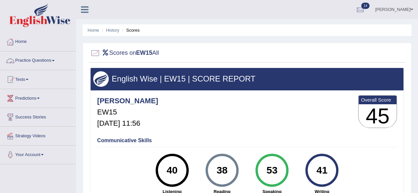
click at [45, 57] on link "Practice Questions" at bounding box center [37, 60] width 75 height 17
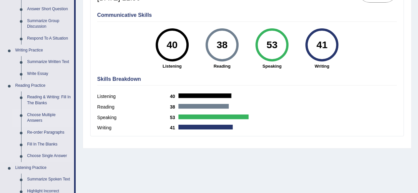
scroll to position [198, 0]
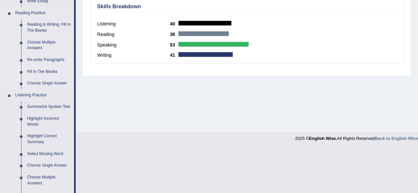
click at [54, 70] on link "Fill In The Blanks" at bounding box center [49, 72] width 50 height 12
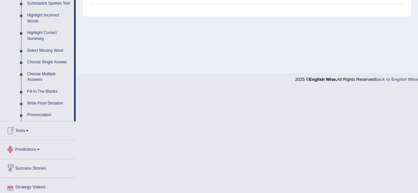
scroll to position [283, 0]
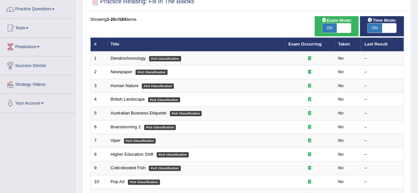
scroll to position [66, 0]
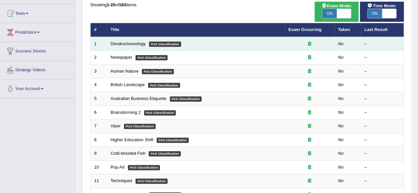
click at [262, 46] on td "Dendrochronology PoS Classification" at bounding box center [196, 44] width 178 height 14
click at [121, 41] on link "Dendrochronology" at bounding box center [128, 43] width 35 height 5
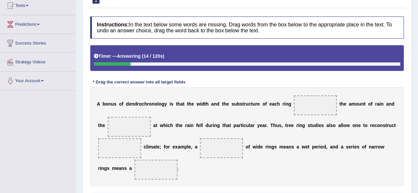
scroll to position [9, 0]
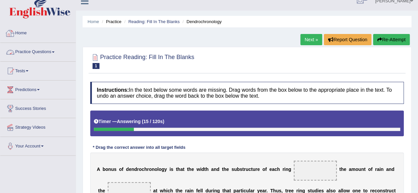
click at [52, 49] on link "Practice Questions" at bounding box center [37, 51] width 75 height 17
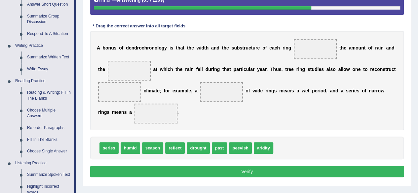
scroll to position [141, 0]
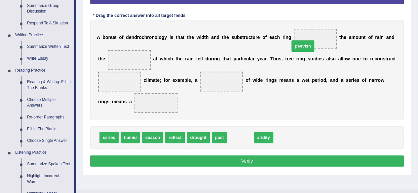
drag, startPoint x: 238, startPoint y: 138, endPoint x: 307, endPoint y: 37, distance: 121.7
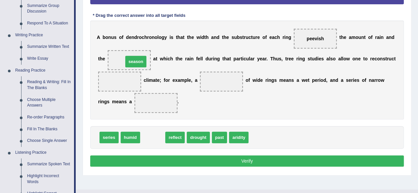
drag, startPoint x: 154, startPoint y: 138, endPoint x: 136, endPoint y: 60, distance: 79.5
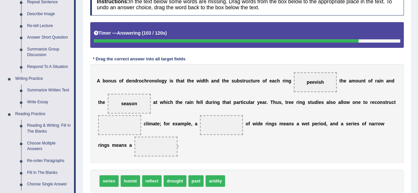
scroll to position [108, 0]
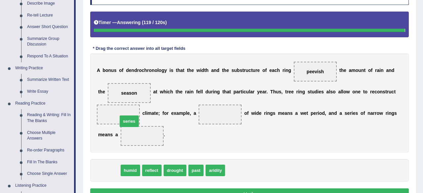
drag, startPoint x: 110, startPoint y: 171, endPoint x: 131, endPoint y: 115, distance: 60.1
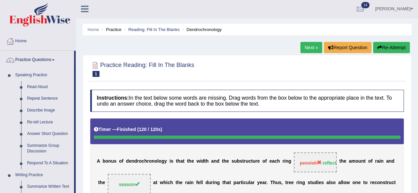
scroll to position [0, 0]
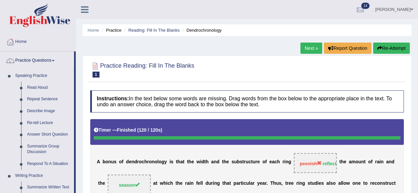
click at [312, 50] on link "Next »" at bounding box center [311, 48] width 22 height 11
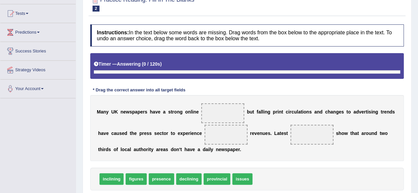
scroll to position [99, 0]
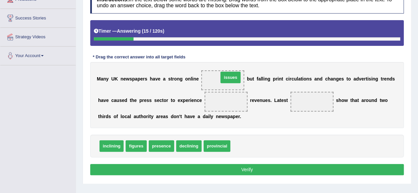
drag, startPoint x: 247, startPoint y: 148, endPoint x: 235, endPoint y: 80, distance: 69.7
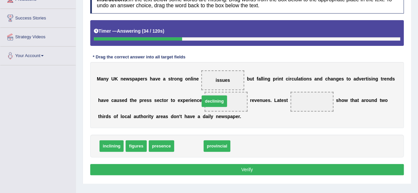
drag, startPoint x: 185, startPoint y: 142, endPoint x: 210, endPoint y: 98, distance: 51.0
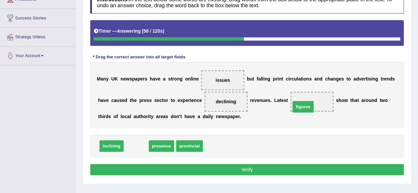
drag, startPoint x: 135, startPoint y: 148, endPoint x: 307, endPoint y: 102, distance: 178.1
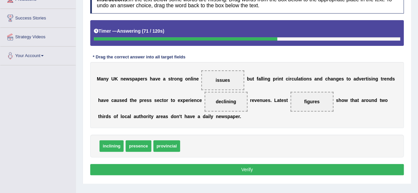
click at [155, 164] on button "Verify" at bounding box center [246, 169] width 313 height 11
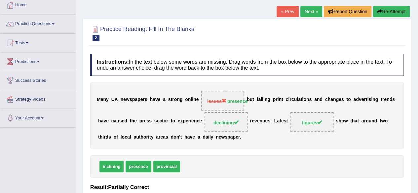
scroll to position [33, 0]
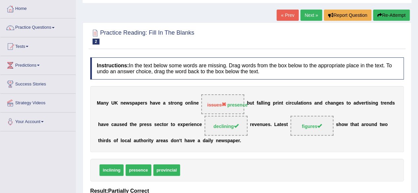
click at [306, 16] on link "Next »" at bounding box center [311, 15] width 22 height 11
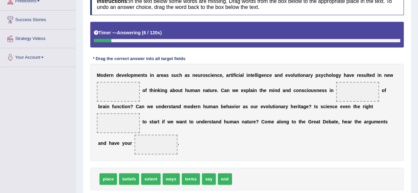
scroll to position [99, 0]
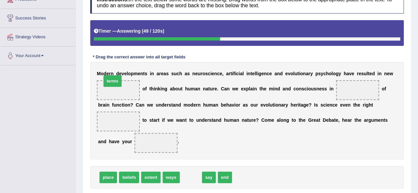
drag, startPoint x: 191, startPoint y: 180, endPoint x: 112, endPoint y: 84, distance: 124.2
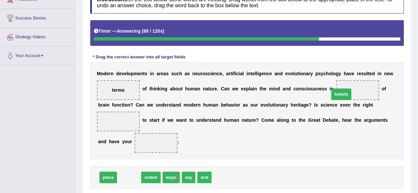
drag, startPoint x: 132, startPoint y: 173, endPoint x: 353, endPoint y: 85, distance: 238.1
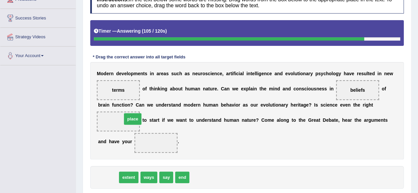
drag, startPoint x: 108, startPoint y: 177, endPoint x: 132, endPoint y: 119, distance: 63.4
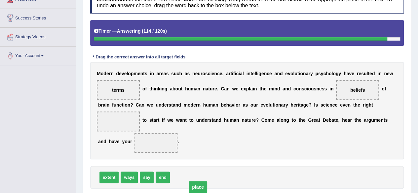
drag, startPoint x: 113, startPoint y: 123, endPoint x: 203, endPoint y: 198, distance: 117.5
drag, startPoint x: 120, startPoint y: 117, endPoint x: 147, endPoint y: 141, distance: 36.1
click at [148, 142] on div "M o d e r n d e v e l o p m e n t s i n a r e a s s u c h a s n e u r o s c i e…" at bounding box center [246, 110] width 313 height 97
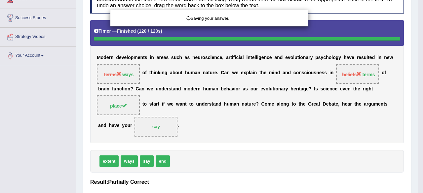
click at [123, 121] on div "Saving your answer..." at bounding box center [211, 96] width 423 height 193
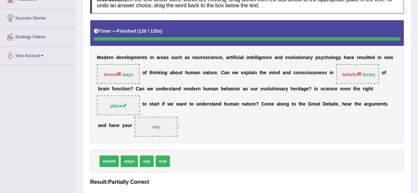
scroll to position [0, 0]
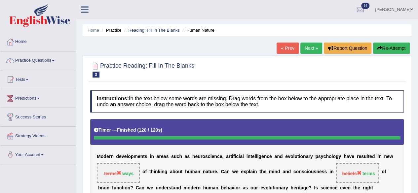
click at [310, 47] on link "Next »" at bounding box center [311, 48] width 22 height 11
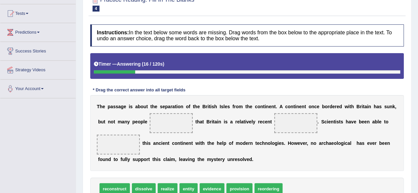
scroll to position [99, 0]
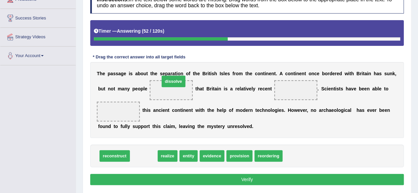
drag, startPoint x: 152, startPoint y: 155, endPoint x: 181, endPoint y: 81, distance: 80.1
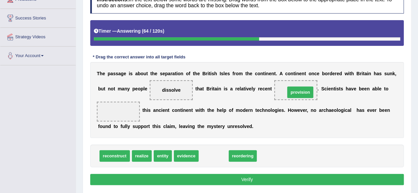
drag, startPoint x: 202, startPoint y: 156, endPoint x: 287, endPoint y: 88, distance: 108.9
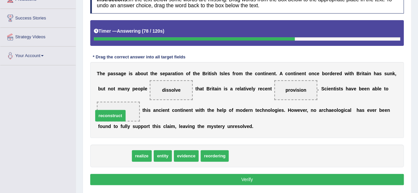
drag, startPoint x: 116, startPoint y: 153, endPoint x: 112, endPoint y: 113, distance: 40.5
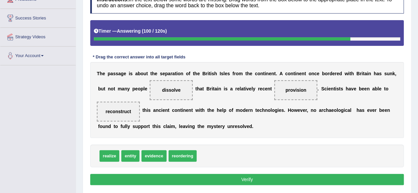
click at [211, 180] on button "Verify" at bounding box center [246, 179] width 313 height 11
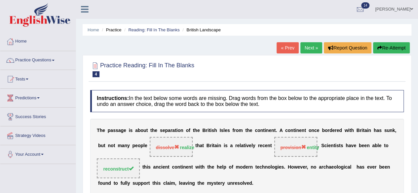
scroll to position [0, 0]
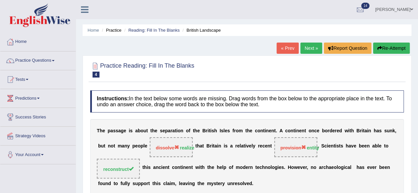
click at [315, 45] on link "Next »" at bounding box center [311, 48] width 22 height 11
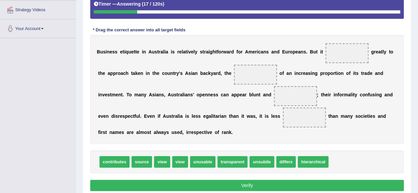
scroll to position [120, 0]
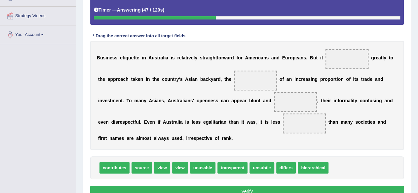
click at [119, 164] on span "contributes" at bounding box center [114, 168] width 30 height 12
click at [118, 165] on span "contributes" at bounding box center [114, 168] width 30 height 12
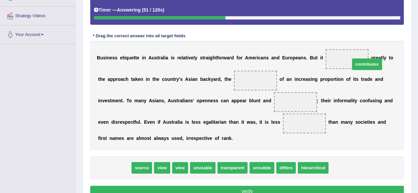
drag, startPoint x: 118, startPoint y: 165, endPoint x: 364, endPoint y: 57, distance: 268.4
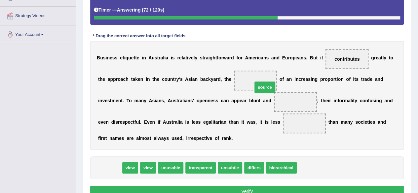
drag, startPoint x: 112, startPoint y: 165, endPoint x: 262, endPoint y: 78, distance: 173.7
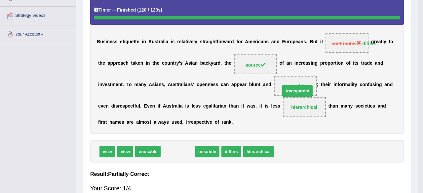
drag, startPoint x: 179, startPoint y: 165, endPoint x: 299, endPoint y: 104, distance: 134.1
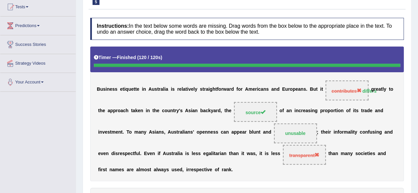
scroll to position [30, 0]
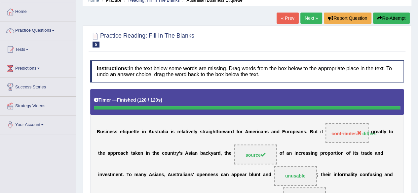
click at [313, 18] on link "Next »" at bounding box center [311, 18] width 22 height 11
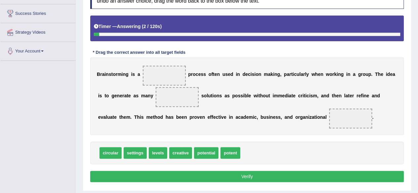
scroll to position [132, 0]
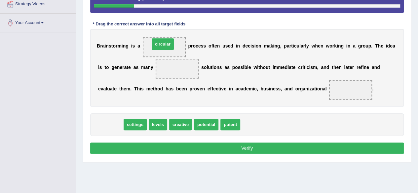
drag, startPoint x: 108, startPoint y: 123, endPoint x: 160, endPoint y: 42, distance: 96.0
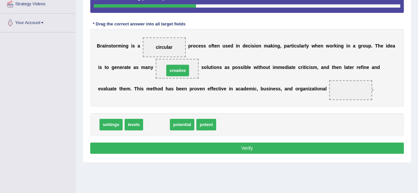
drag, startPoint x: 160, startPoint y: 124, endPoint x: 183, endPoint y: 69, distance: 59.8
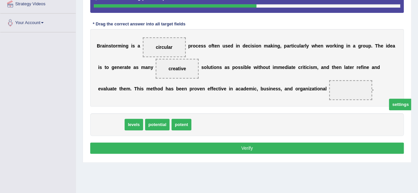
drag, startPoint x: 112, startPoint y: 123, endPoint x: 400, endPoint y: 100, distance: 289.5
click at [401, 102] on span "settings" at bounding box center [400, 105] width 23 height 12
drag, startPoint x: 115, startPoint y: 120, endPoint x: 355, endPoint y: 86, distance: 242.7
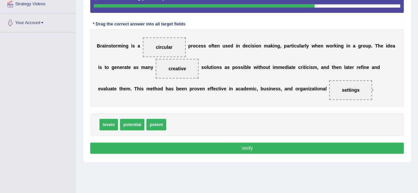
click at [172, 146] on button "Verify" at bounding box center [246, 148] width 313 height 11
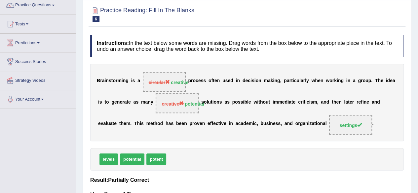
scroll to position [0, 0]
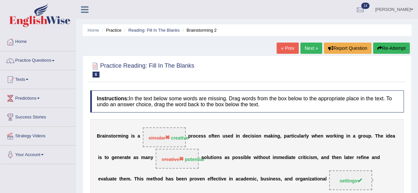
click at [306, 49] on link "Next »" at bounding box center [311, 48] width 22 height 11
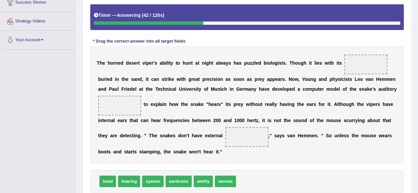
scroll to position [141, 0]
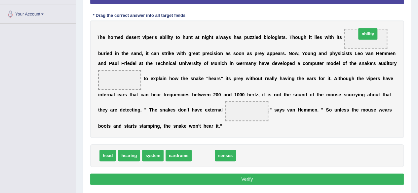
drag, startPoint x: 197, startPoint y: 157, endPoint x: 361, endPoint y: 35, distance: 204.7
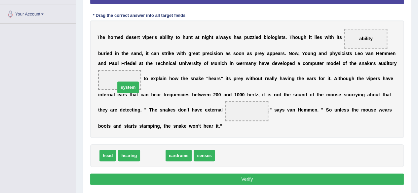
drag, startPoint x: 148, startPoint y: 156, endPoint x: 122, endPoint y: 82, distance: 79.0
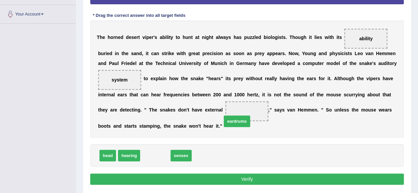
drag, startPoint x: 153, startPoint y: 156, endPoint x: 238, endPoint y: 119, distance: 92.6
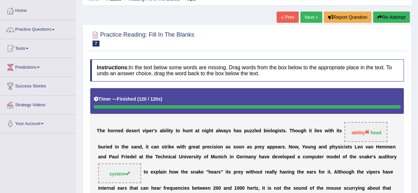
scroll to position [9, 0]
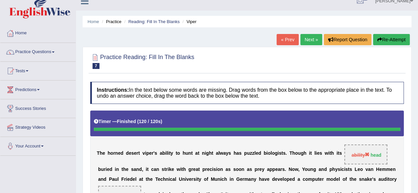
click at [308, 35] on link "Next »" at bounding box center [311, 39] width 22 height 11
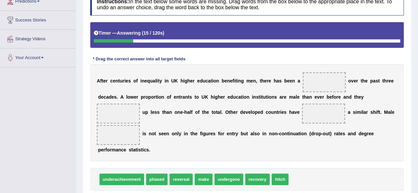
scroll to position [108, 0]
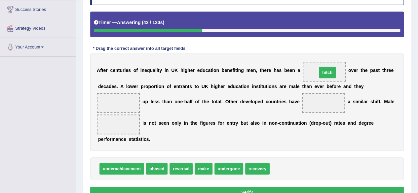
drag, startPoint x: 281, startPoint y: 167, endPoint x: 330, endPoint y: 66, distance: 111.4
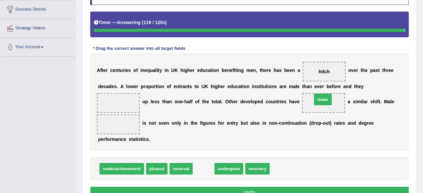
drag, startPoint x: 202, startPoint y: 166, endPoint x: 321, endPoint y: 97, distance: 137.9
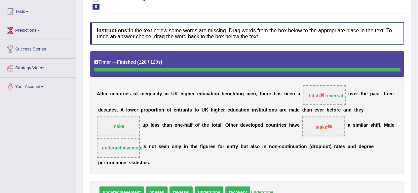
scroll to position [21, 0]
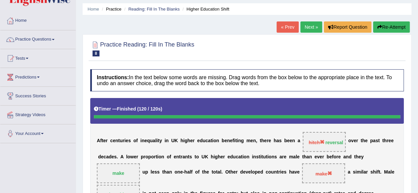
click at [306, 24] on link "Next »" at bounding box center [311, 26] width 22 height 11
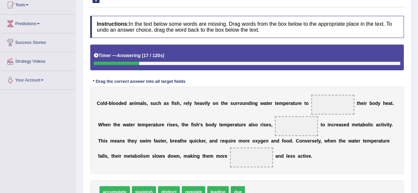
scroll to position [108, 0]
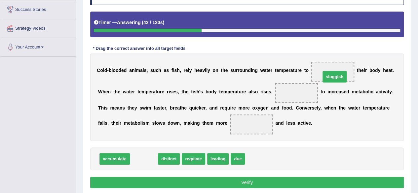
drag, startPoint x: 149, startPoint y: 157, endPoint x: 339, endPoint y: 73, distance: 207.9
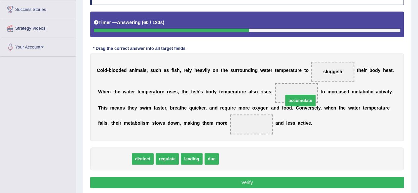
drag, startPoint x: 120, startPoint y: 159, endPoint x: 306, endPoint y: 101, distance: 194.6
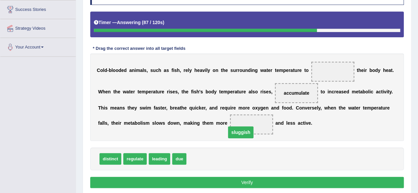
drag, startPoint x: 332, startPoint y: 69, endPoint x: 243, endPoint y: 128, distance: 106.4
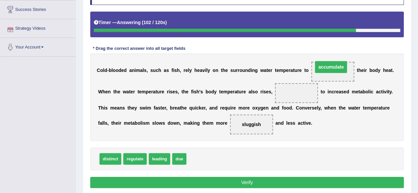
drag, startPoint x: 301, startPoint y: 92, endPoint x: 335, endPoint y: 66, distance: 42.9
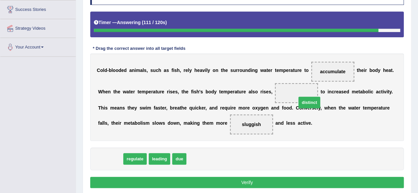
drag, startPoint x: 283, startPoint y: 147, endPoint x: 306, endPoint y: 95, distance: 56.9
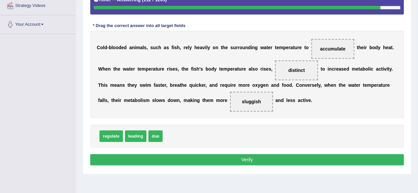
scroll to position [141, 0]
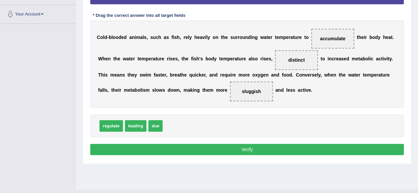
click at [273, 150] on button "Verify" at bounding box center [246, 149] width 313 height 11
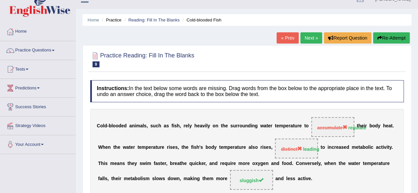
scroll to position [9, 0]
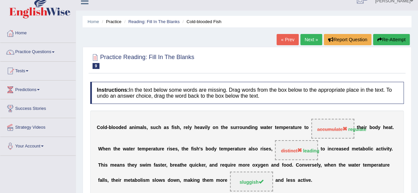
click at [312, 41] on link "Next »" at bounding box center [311, 39] width 22 height 11
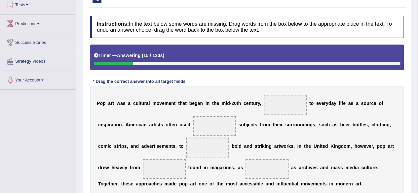
scroll to position [108, 0]
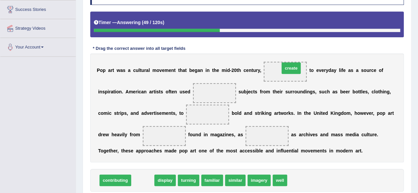
drag, startPoint x: 144, startPoint y: 177, endPoint x: 293, endPoint y: 64, distance: 186.0
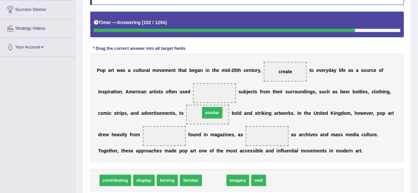
drag, startPoint x: 212, startPoint y: 179, endPoint x: 210, endPoint y: 85, distance: 94.1
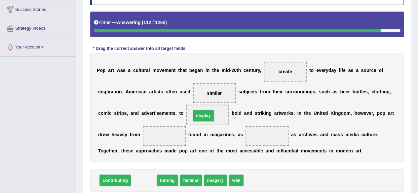
drag, startPoint x: 142, startPoint y: 181, endPoint x: 201, endPoint y: 116, distance: 87.9
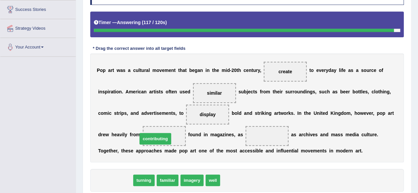
drag, startPoint x: 116, startPoint y: 182, endPoint x: 160, endPoint y: 135, distance: 64.2
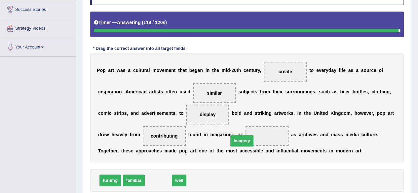
drag, startPoint x: 158, startPoint y: 179, endPoint x: 265, endPoint y: 134, distance: 116.0
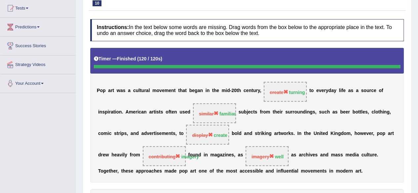
scroll to position [0, 0]
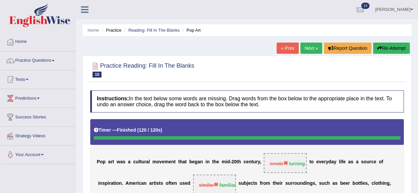
click at [310, 51] on link "Next »" at bounding box center [311, 48] width 22 height 11
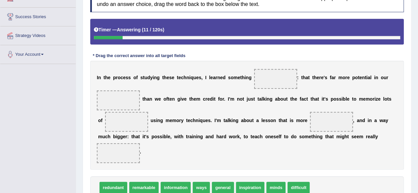
scroll to position [133, 0]
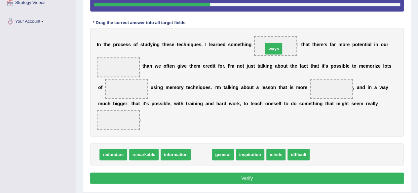
drag, startPoint x: 201, startPoint y: 156, endPoint x: 272, endPoint y: 52, distance: 126.7
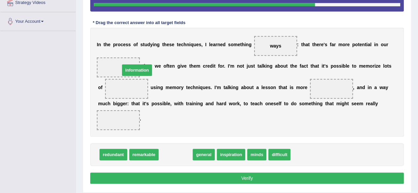
drag, startPoint x: 185, startPoint y: 153, endPoint x: 143, endPoint y: 64, distance: 97.7
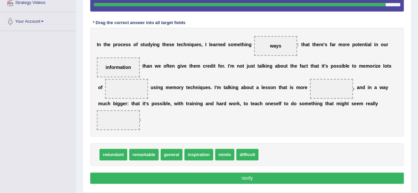
drag, startPoint x: 271, startPoint y: 49, endPoint x: 276, endPoint y: 47, distance: 5.6
click at [227, 79] on div "I n t h e p r o c e s s o f s t u d y i n g t h e s e t e c h n i q u e s , I l…" at bounding box center [246, 82] width 313 height 109
drag, startPoint x: 279, startPoint y: 44, endPoint x: 141, endPoint y: 84, distance: 143.6
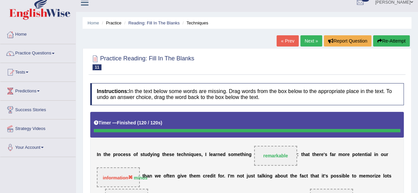
scroll to position [1, 0]
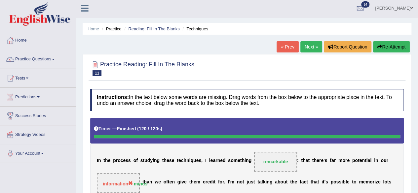
click at [308, 47] on link "Next »" at bounding box center [311, 46] width 22 height 11
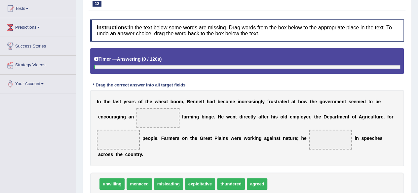
scroll to position [104, 0]
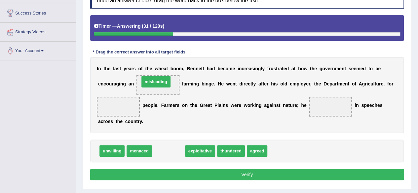
drag, startPoint x: 170, startPoint y: 147, endPoint x: 158, endPoint y: 78, distance: 70.8
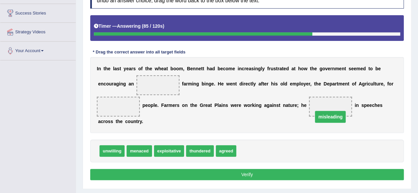
drag, startPoint x: 164, startPoint y: 86, endPoint x: 339, endPoint y: 115, distance: 176.8
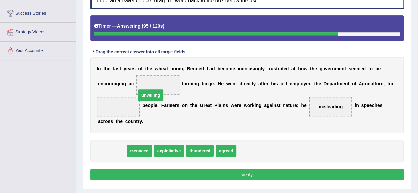
drag, startPoint x: 114, startPoint y: 148, endPoint x: 162, endPoint y: 78, distance: 84.9
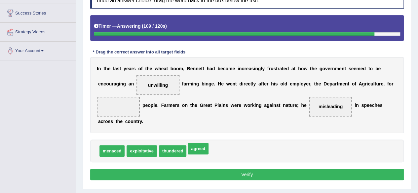
drag, startPoint x: 193, startPoint y: 150, endPoint x: 135, endPoint y: 113, distance: 69.0
click at [194, 171] on button "Verify" at bounding box center [246, 174] width 313 height 11
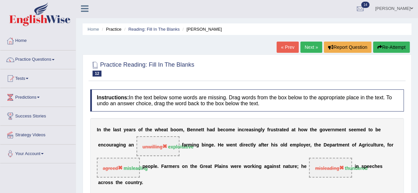
scroll to position [0, 0]
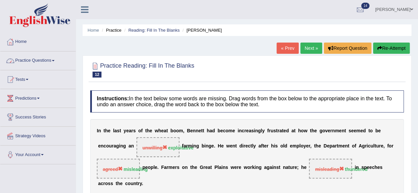
click at [38, 62] on link "Practice Questions" at bounding box center [37, 60] width 75 height 17
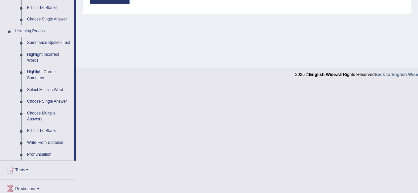
scroll to position [264, 0]
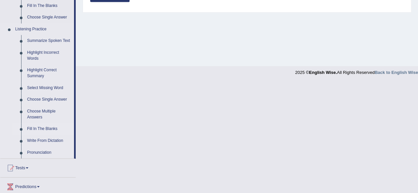
click at [50, 127] on link "Fill In The Blanks" at bounding box center [49, 129] width 50 height 12
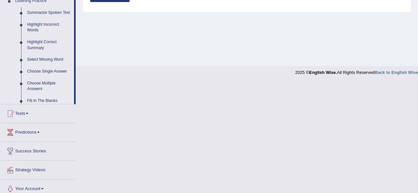
scroll to position [153, 0]
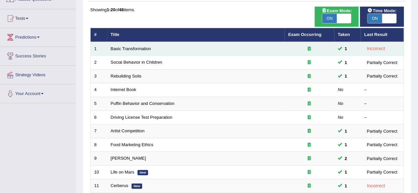
scroll to position [43, 0]
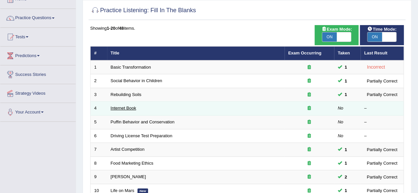
click at [124, 109] on link "Internet Book" at bounding box center [123, 108] width 25 height 5
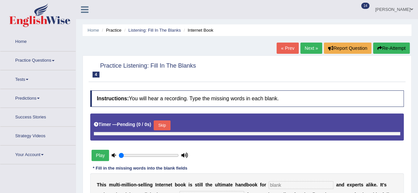
type input "1"
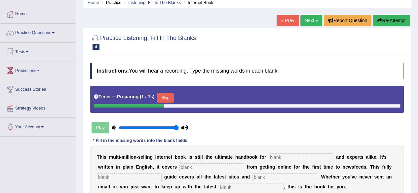
scroll to position [66, 0]
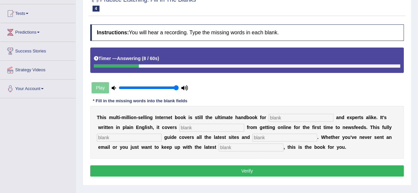
click at [309, 115] on input "text" at bounding box center [300, 118] width 65 height 8
type input "novels"
click at [227, 128] on input "text" at bounding box center [211, 128] width 65 height 8
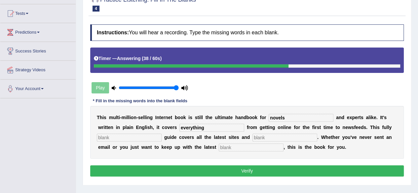
type input "everything"
click at [140, 136] on input "text" at bounding box center [129, 138] width 65 height 8
click at [255, 148] on input "text" at bounding box center [251, 148] width 65 height 8
type input "updated"
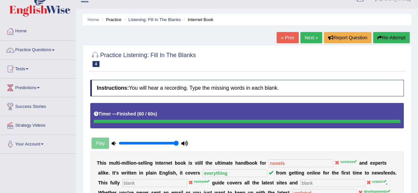
scroll to position [0, 0]
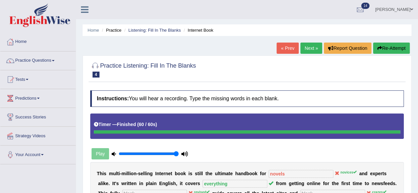
click at [306, 51] on link "Next »" at bounding box center [311, 48] width 22 height 11
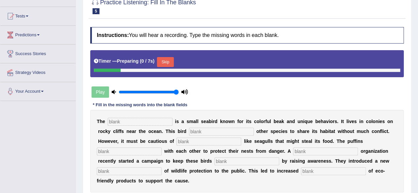
scroll to position [99, 0]
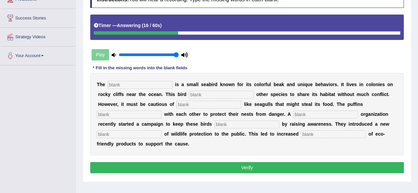
click at [156, 85] on input "text" at bounding box center [140, 85] width 65 height 8
type input "parrots"
click at [211, 91] on input "text" at bounding box center [221, 95] width 65 height 8
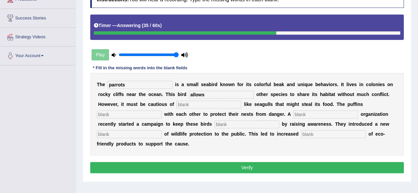
type input "allows"
click at [187, 104] on input "text" at bounding box center [208, 105] width 65 height 8
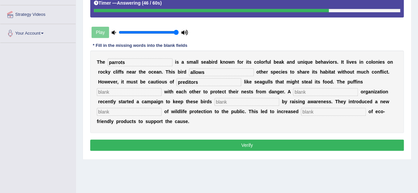
scroll to position [132, 0]
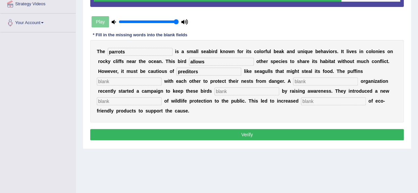
type input "preditors"
click at [126, 80] on input "text" at bounding box center [129, 82] width 65 height 8
type input "birds"
drag, startPoint x: 131, startPoint y: 47, endPoint x: 106, endPoint y: 49, distance: 25.5
click at [106, 49] on div "T h e parrots i s a s m a l l s e a b i r d k n o w n f o r i t s c o l o r f u…" at bounding box center [246, 81] width 313 height 83
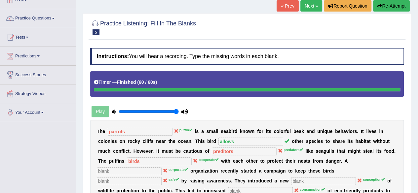
scroll to position [33, 0]
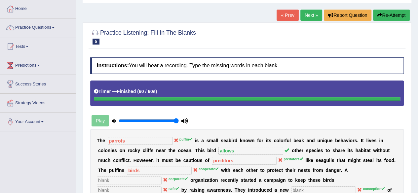
click at [309, 12] on link "Next »" at bounding box center [311, 15] width 22 height 11
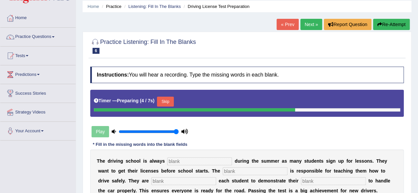
scroll to position [66, 0]
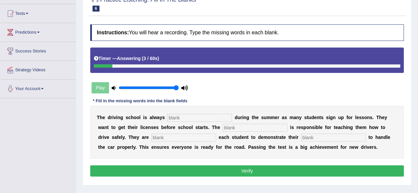
click at [327, 137] on input "text" at bounding box center [333, 138] width 65 height 8
type input "ability"
click at [183, 117] on input "text" at bounding box center [199, 118] width 65 height 8
type input "busy"
click at [252, 126] on input "text" at bounding box center [255, 128] width 65 height 8
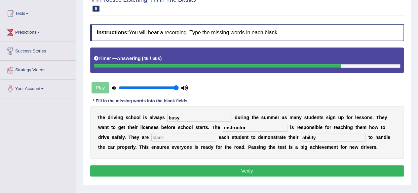
type input "instructor"
click at [207, 134] on input "text" at bounding box center [183, 138] width 65 height 8
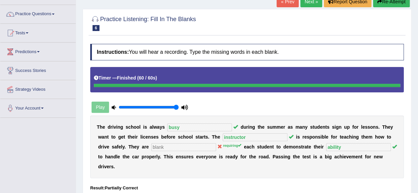
scroll to position [33, 0]
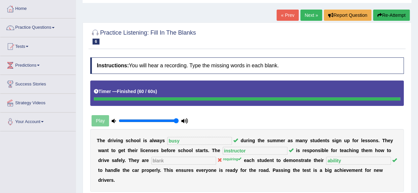
click at [308, 14] on link "Next »" at bounding box center [311, 15] width 22 height 11
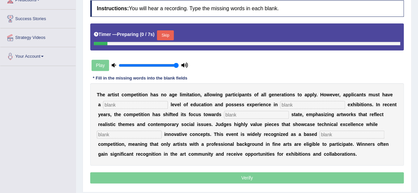
scroll to position [99, 0]
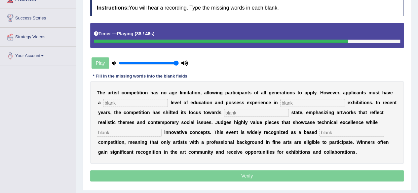
click at [345, 135] on input "text" at bounding box center [351, 133] width 65 height 8
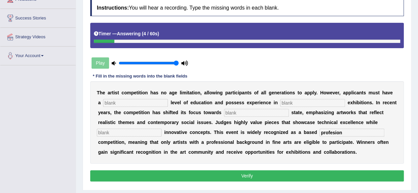
type input "profesion"
click at [302, 101] on input "text" at bounding box center [312, 103] width 65 height 8
type input "gr"
click at [157, 97] on div "T h e a r t i s t c o m p e t i t i o n h a s n o a g e l i m i t a t i o n , a…" at bounding box center [246, 122] width 313 height 83
click at [158, 103] on input "text" at bounding box center [135, 103] width 65 height 8
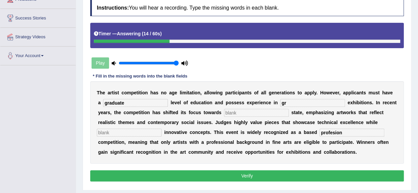
type input "graduate"
click at [296, 101] on input "gr" at bounding box center [312, 103] width 65 height 8
drag, startPoint x: 295, startPoint y: 100, endPoint x: 279, endPoint y: 99, distance: 15.6
click at [279, 99] on div "T h e a r t i s t c o m p e t i t i o n h a s n o a g e l i m i t a t i o n , a…" at bounding box center [246, 122] width 313 height 83
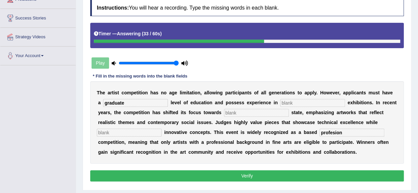
click at [124, 133] on input "text" at bounding box center [129, 133] width 65 height 8
type input "prefer"
click at [328, 102] on input "text" at bounding box center [312, 103] width 65 height 8
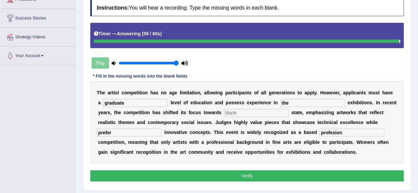
type input "the"
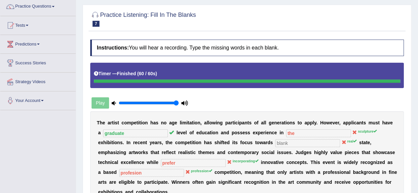
scroll to position [21, 0]
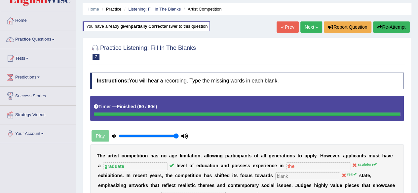
click at [308, 27] on link "Next »" at bounding box center [311, 26] width 22 height 11
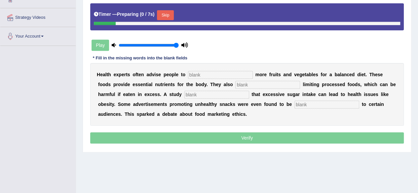
scroll to position [132, 0]
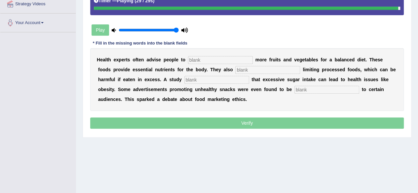
click at [338, 88] on input "text" at bounding box center [326, 90] width 65 height 8
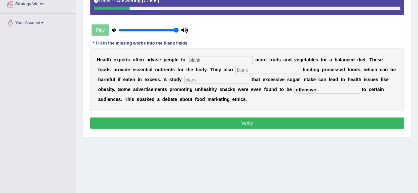
type input "offensive"
click at [230, 56] on input "text" at bounding box center [220, 60] width 65 height 8
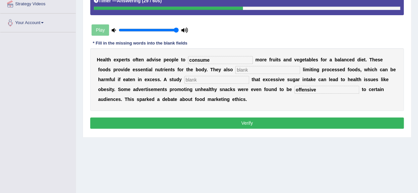
type input "consume"
click at [220, 78] on input "text" at bounding box center [216, 80] width 65 height 8
type input "diagnose"
click at [270, 70] on input "text" at bounding box center [267, 70] width 65 height 8
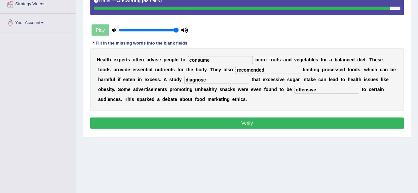
type input "recomended"
click at [259, 118] on button "Verify" at bounding box center [246, 123] width 313 height 11
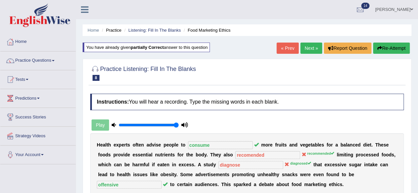
scroll to position [0, 0]
click at [315, 49] on link "Next »" at bounding box center [311, 48] width 22 height 11
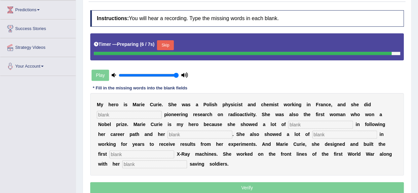
scroll to position [99, 0]
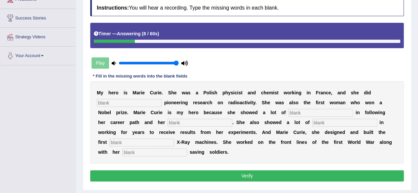
click at [133, 152] on input "text" at bounding box center [154, 153] width 65 height 8
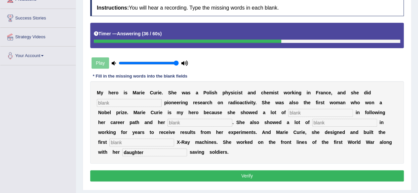
type input "daughter"
click at [109, 140] on input "text" at bounding box center [141, 143] width 65 height 8
type input "built"
click at [153, 99] on input "text" at bounding box center [129, 103] width 65 height 8
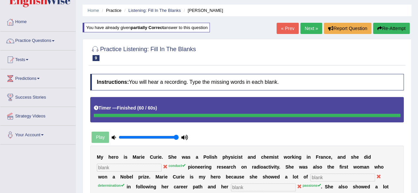
scroll to position [0, 0]
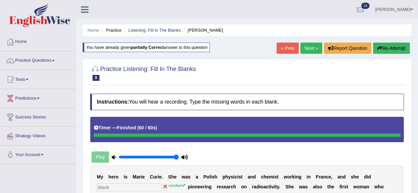
click at [303, 48] on link "Next »" at bounding box center [311, 48] width 22 height 11
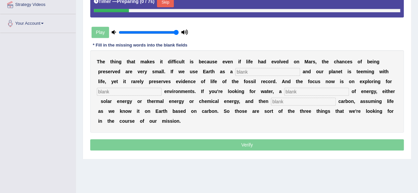
scroll to position [132, 0]
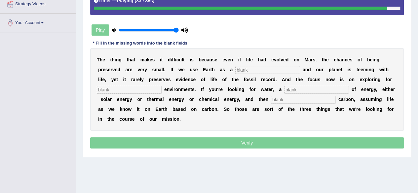
click at [277, 96] on input "text" at bounding box center [303, 100] width 65 height 8
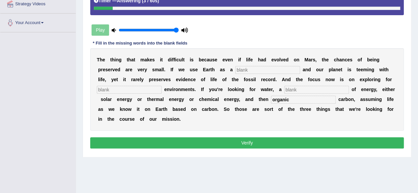
type input "organic"
click at [317, 87] on input "text" at bounding box center [316, 90] width 65 height 8
type input "source"
click at [264, 68] on input "text" at bounding box center [267, 70] width 65 height 8
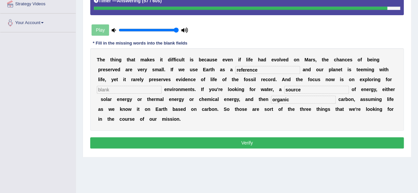
type input "reference"
click at [289, 143] on button "Verify" at bounding box center [246, 142] width 313 height 11
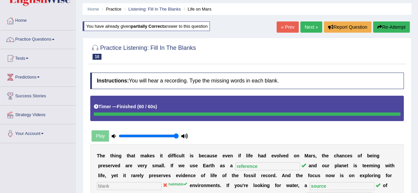
scroll to position [0, 0]
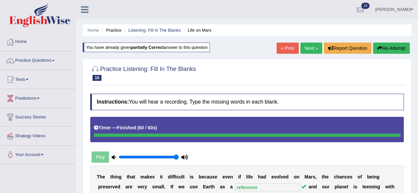
click at [315, 51] on link "Next »" at bounding box center [311, 48] width 22 height 11
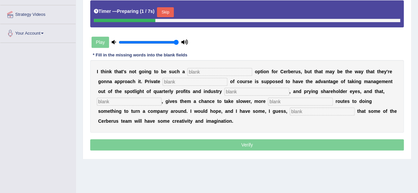
scroll to position [132, 0]
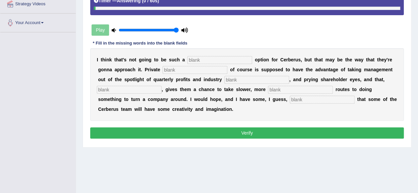
click at [338, 101] on input "text" at bounding box center [322, 100] width 65 height 8
type input "optimism"
click at [227, 56] on input "text" at bounding box center [219, 60] width 65 height 8
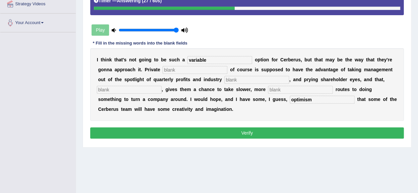
type input "variable"
click at [187, 66] on input "text" at bounding box center [194, 70] width 65 height 8
type input "equety"
click at [238, 77] on input "text" at bounding box center [256, 80] width 65 height 8
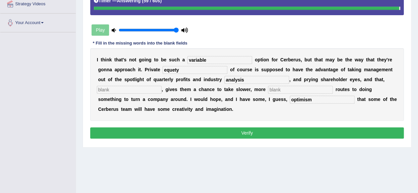
type input "analysis"
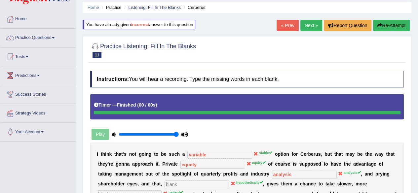
scroll to position [0, 0]
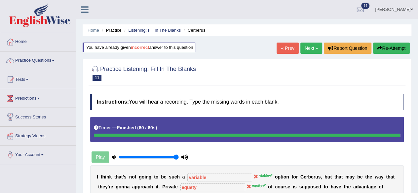
click at [312, 46] on link "Next »" at bounding box center [311, 48] width 22 height 11
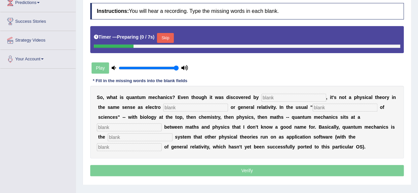
scroll to position [132, 0]
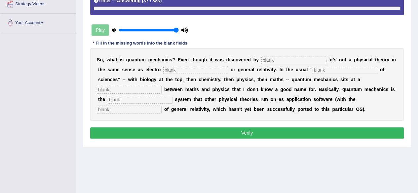
click at [113, 109] on input "text" at bounding box center [129, 110] width 65 height 8
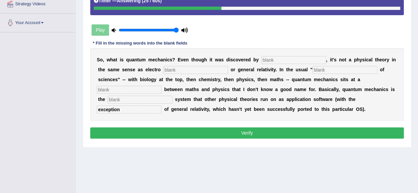
type input "exception"
click at [274, 56] on input "text" at bounding box center [293, 60] width 65 height 8
type input "posesis"
click at [222, 70] on input "text" at bounding box center [195, 70] width 65 height 8
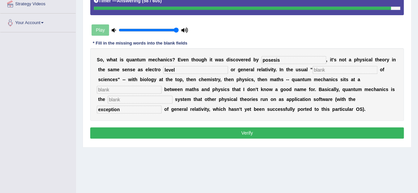
type input "level"
click at [334, 70] on input "text" at bounding box center [344, 70] width 65 height 8
type input "ope"
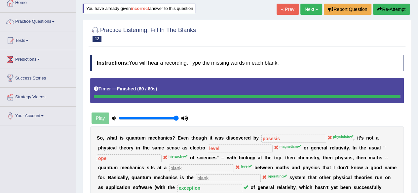
scroll to position [0, 0]
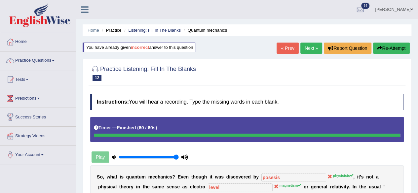
click at [311, 49] on link "Next »" at bounding box center [311, 48] width 22 height 11
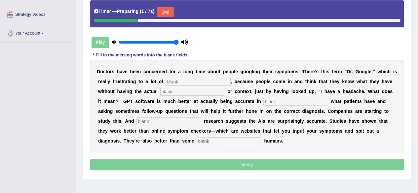
scroll to position [132, 0]
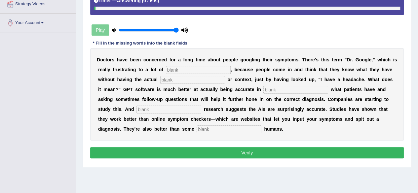
click at [209, 127] on input "text" at bounding box center [228, 129] width 65 height 8
type input "untraine"
click at [174, 109] on input "text" at bounding box center [168, 110] width 65 height 8
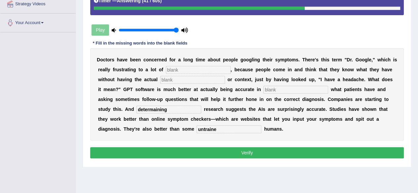
type input "determaining"
click at [186, 67] on input "text" at bounding box center [198, 70] width 65 height 8
type input "physician"
click at [187, 80] on input "text" at bounding box center [192, 80] width 65 height 8
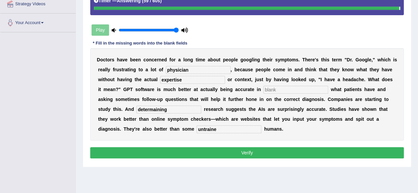
type input "expertise"
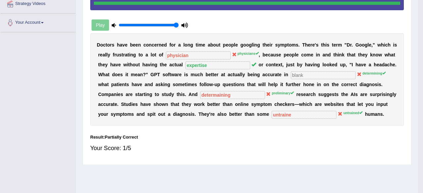
click at [0, 0] on div "Saving your answer..." at bounding box center [0, 0] width 0 height 0
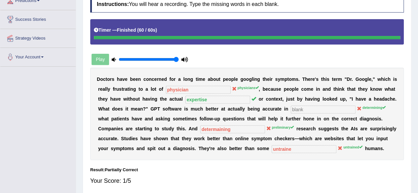
scroll to position [33, 0]
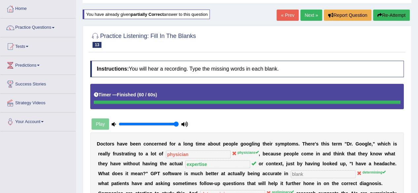
click at [309, 14] on link "Next »" at bounding box center [311, 15] width 22 height 11
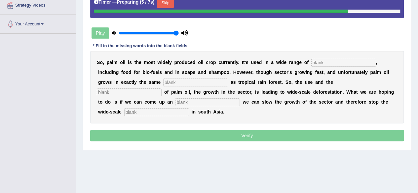
scroll to position [120, 0]
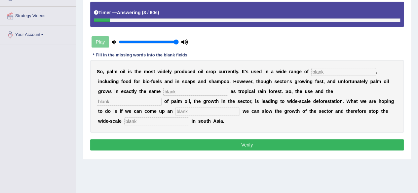
click at [173, 119] on input "text" at bounding box center [156, 122] width 65 height 8
type input "deportation"
click at [195, 110] on input "text" at bounding box center [207, 112] width 65 height 8
click at [320, 68] on input "text" at bounding box center [343, 72] width 65 height 8
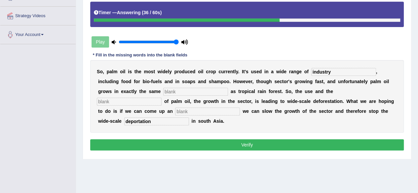
type input "industry"
click at [207, 86] on div "S o , p a l m o i l i s t h e m o s t w i d e l y p r o d u c e d o i l c r o p…" at bounding box center [246, 96] width 313 height 73
click at [207, 92] on input "text" at bounding box center [195, 92] width 65 height 8
type input "u"
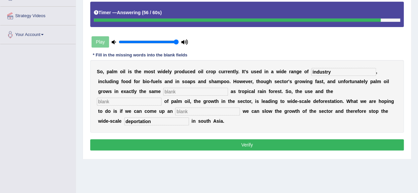
click at [150, 99] on input "text" at bounding box center [129, 102] width 65 height 8
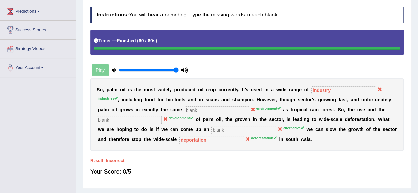
scroll to position [21, 0]
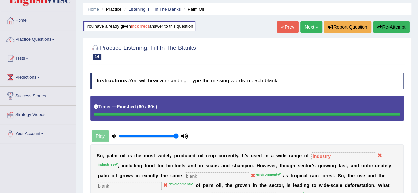
click at [314, 27] on link "Next »" at bounding box center [311, 26] width 22 height 11
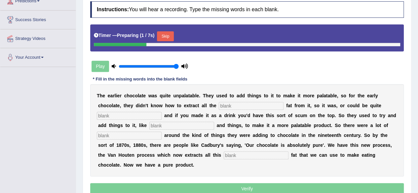
scroll to position [99, 0]
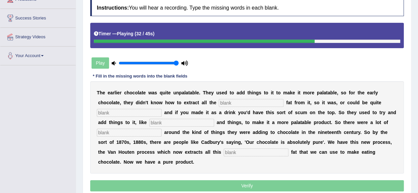
click at [111, 134] on input "text" at bounding box center [129, 133] width 65 height 8
type input "scandals"
click at [239, 149] on input "text" at bounding box center [256, 153] width 65 height 8
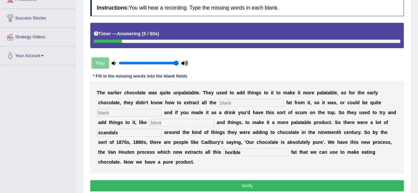
type input "horible"
click at [234, 100] on input "text" at bounding box center [251, 103] width 65 height 8
click at [232, 101] on input "text" at bounding box center [251, 103] width 65 height 8
type input "cocoa"
click at [155, 112] on input "text" at bounding box center [129, 113] width 65 height 8
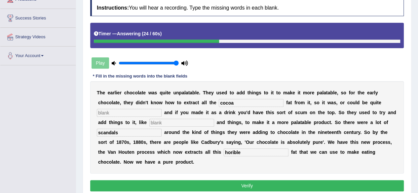
click at [193, 122] on input "text" at bounding box center [181, 123] width 65 height 8
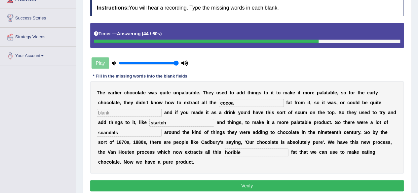
type input "startch"
click at [147, 113] on input "text" at bounding box center [129, 113] width 65 height 8
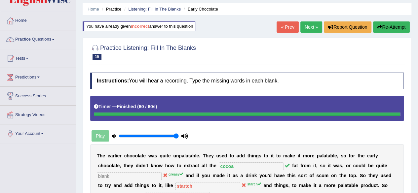
scroll to position [0, 0]
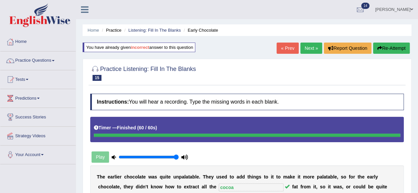
click at [304, 45] on link "Next »" at bounding box center [311, 48] width 22 height 11
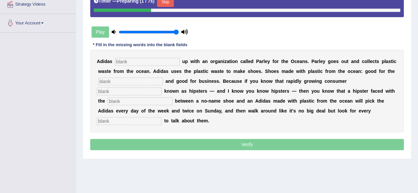
scroll to position [132, 0]
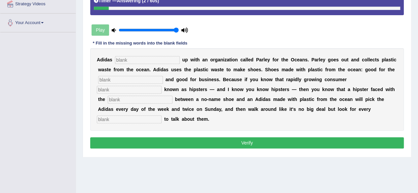
click at [124, 119] on input "text" at bounding box center [129, 120] width 65 height 8
type input "opportunity"
click at [135, 61] on input "text" at bounding box center [147, 60] width 65 height 8
type input "team"
click at [127, 80] on input "text" at bounding box center [130, 80] width 65 height 8
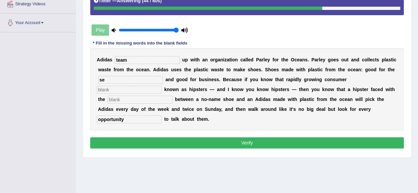
type input "s"
type input "ocean"
click at [129, 89] on input "text" at bounding box center [129, 90] width 65 height 8
type input "segment"
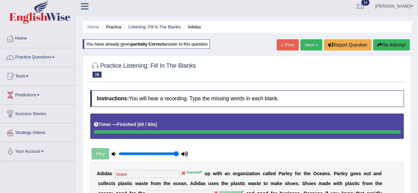
scroll to position [0, 0]
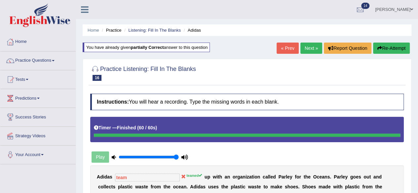
click at [307, 48] on link "Next »" at bounding box center [311, 48] width 22 height 11
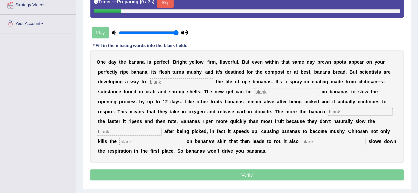
scroll to position [132, 0]
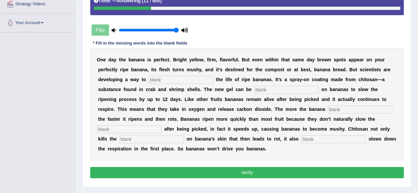
click at [201, 80] on input "text" at bounding box center [181, 80] width 65 height 8
type input "extend"
click at [281, 84] on div "O n e d a y t h e b a n a n a i s p e r f e c t . B r i g h t y e l l o w , f i…" at bounding box center [246, 104] width 313 height 112
click at [280, 88] on input "text" at bounding box center [286, 90] width 65 height 8
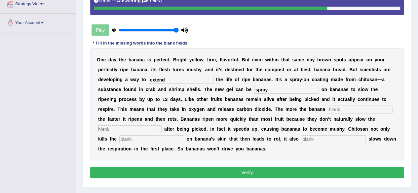
type input "spray"
click at [336, 111] on input "text" at bounding box center [360, 110] width 65 height 8
type input "brise"
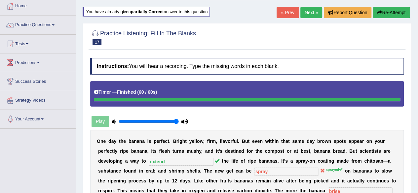
scroll to position [33, 0]
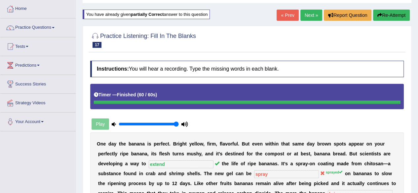
click at [313, 16] on link "Next »" at bounding box center [311, 15] width 22 height 11
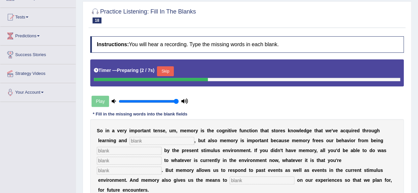
scroll to position [99, 0]
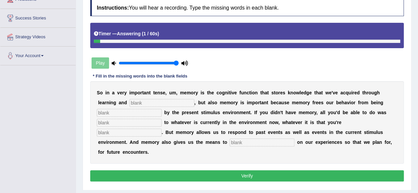
click at [275, 141] on input "text" at bounding box center [262, 143] width 65 height 8
type input "reflect"
click at [140, 133] on input "text" at bounding box center [129, 133] width 65 height 8
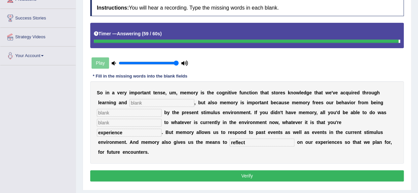
type input "experience"
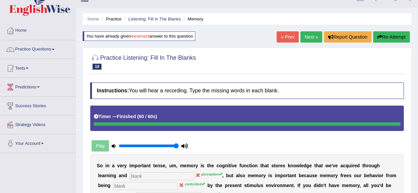
scroll to position [0, 0]
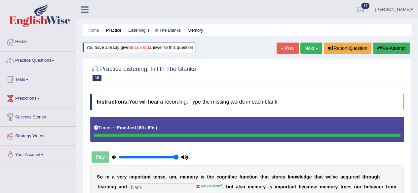
click at [307, 45] on link "Next »" at bounding box center [311, 48] width 22 height 11
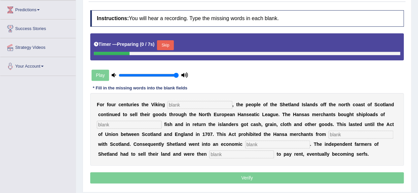
scroll to position [99, 0]
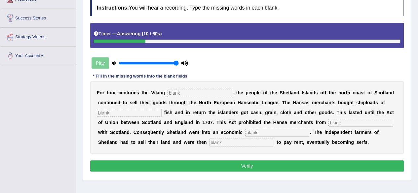
click at [213, 91] on input "text" at bounding box center [199, 93] width 65 height 8
type input "declined"
click at [148, 110] on input "text" at bounding box center [129, 113] width 65 height 8
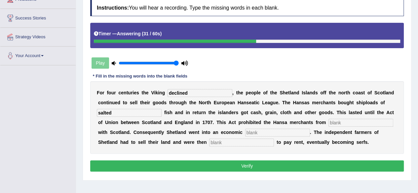
type input "salted"
click at [334, 121] on input "text" at bounding box center [360, 123] width 65 height 8
type input "traiding"
click at [252, 131] on input "text" at bounding box center [277, 133] width 65 height 8
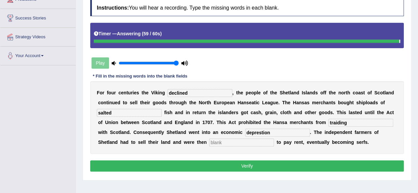
type input "deprestion"
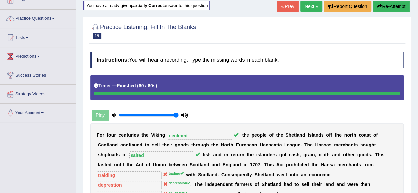
scroll to position [0, 0]
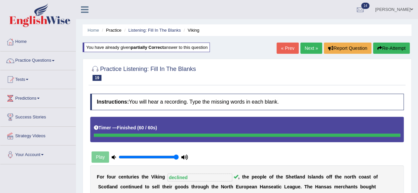
click at [302, 48] on link "Next »" at bounding box center [311, 48] width 22 height 11
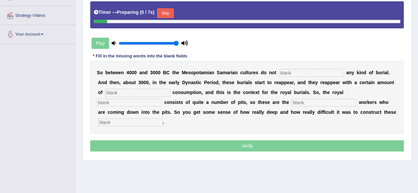
scroll to position [132, 0]
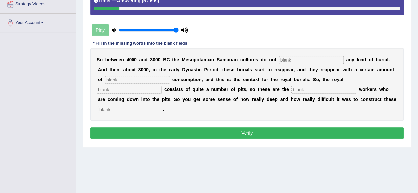
click at [133, 107] on input "text" at bounding box center [130, 110] width 65 height 8
type input "[PERSON_NAME]"
click at [288, 59] on input "text" at bounding box center [311, 60] width 65 height 8
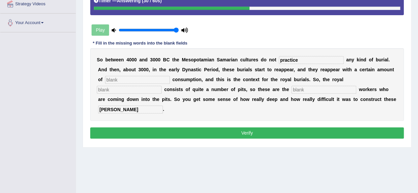
type input "practice"
click at [125, 78] on input "text" at bounding box center [137, 80] width 65 height 8
click at [154, 91] on input "text" at bounding box center [129, 90] width 65 height 8
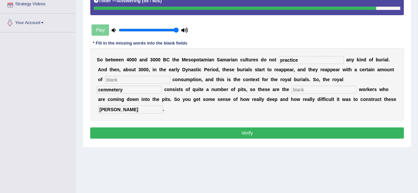
type input "cemmetery"
click at [120, 79] on input "text" at bounding box center [137, 80] width 65 height 8
type input "contain"
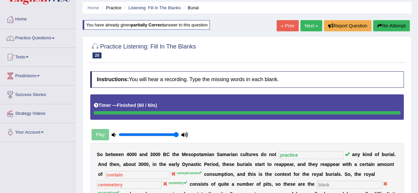
scroll to position [0, 0]
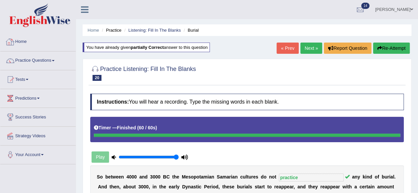
click at [21, 40] on link "Home" at bounding box center [37, 41] width 75 height 17
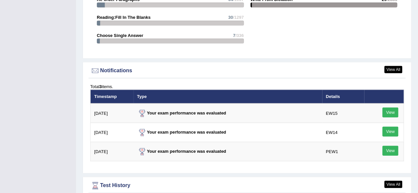
scroll to position [782, 0]
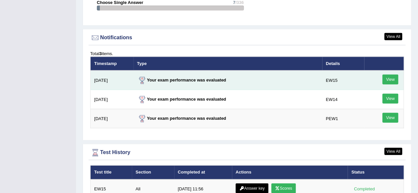
click at [391, 75] on link "View" at bounding box center [390, 80] width 16 height 10
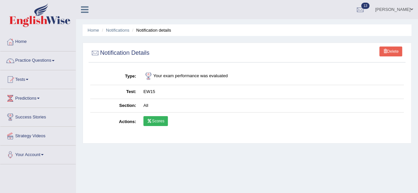
click at [166, 124] on link "Scores" at bounding box center [155, 121] width 24 height 10
click at [14, 41] on div at bounding box center [10, 42] width 10 height 10
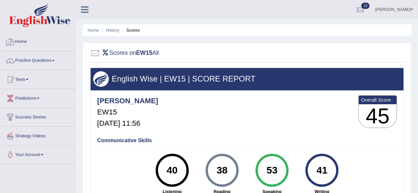
click at [18, 44] on link "Home" at bounding box center [37, 41] width 75 height 17
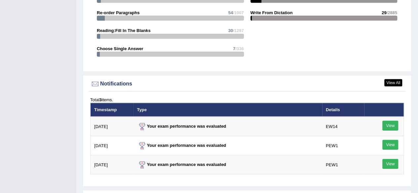
scroll to position [767, 0]
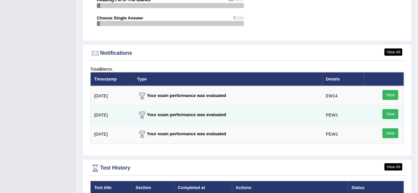
click at [389, 109] on link "View" at bounding box center [390, 114] width 16 height 10
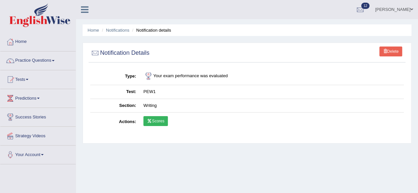
click at [158, 120] on link "Scores" at bounding box center [155, 121] width 24 height 10
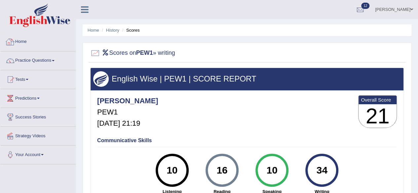
click at [20, 37] on link "Home" at bounding box center [37, 41] width 75 height 17
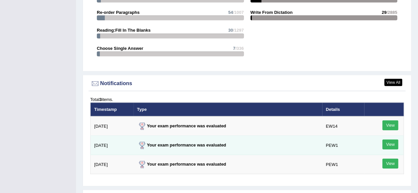
scroll to position [793, 0]
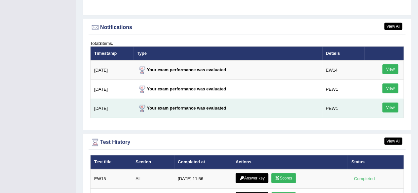
click at [386, 103] on link "View" at bounding box center [390, 108] width 16 height 10
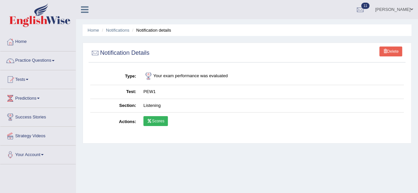
click at [157, 118] on link "Scores" at bounding box center [155, 121] width 24 height 10
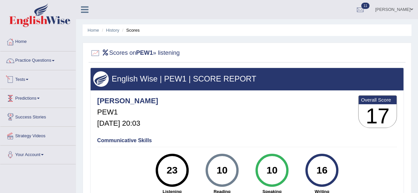
click at [27, 80] on link "Tests" at bounding box center [37, 78] width 75 height 17
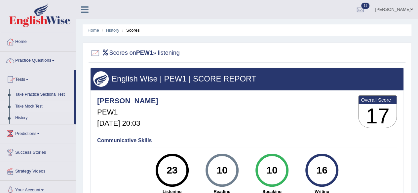
click at [32, 107] on link "Take Mock Test" at bounding box center [43, 107] width 62 height 12
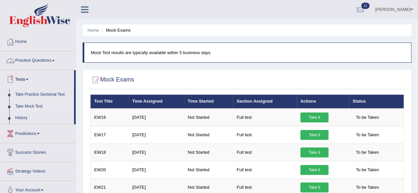
click at [21, 79] on link "Tests" at bounding box center [37, 78] width 74 height 17
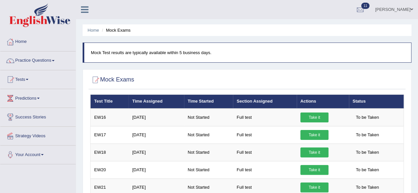
click at [22, 79] on link "Tests" at bounding box center [37, 78] width 75 height 17
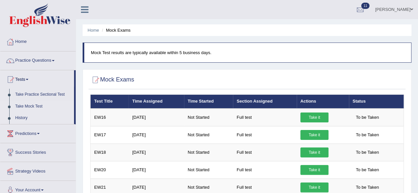
click at [17, 114] on link "History" at bounding box center [43, 118] width 62 height 12
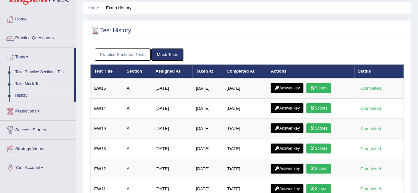
scroll to position [33, 0]
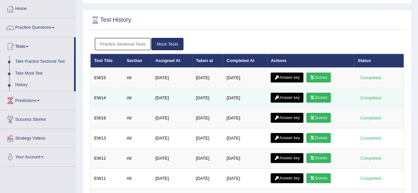
click at [320, 95] on link "Scores" at bounding box center [318, 98] width 24 height 10
